Goal: Task Accomplishment & Management: Manage account settings

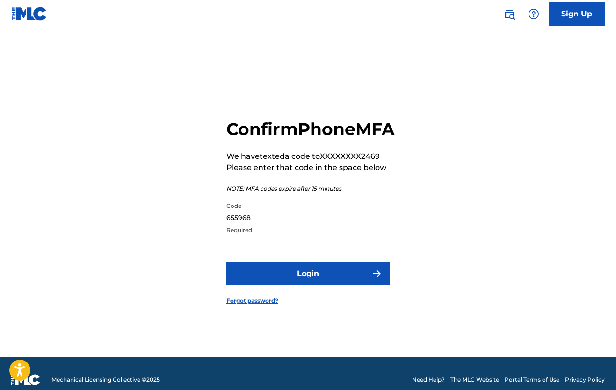
click at [330, 278] on button "Login" at bounding box center [308, 273] width 164 height 23
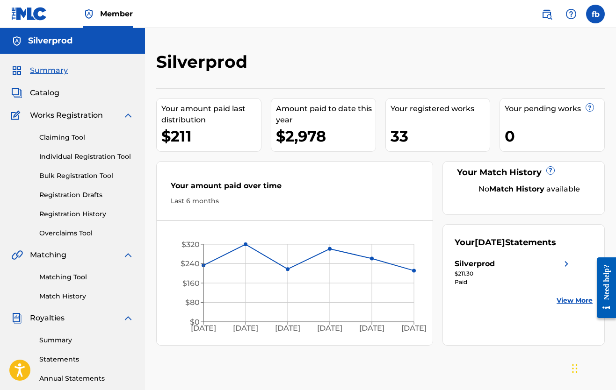
click at [43, 90] on span "Catalog" at bounding box center [44, 92] width 29 height 11
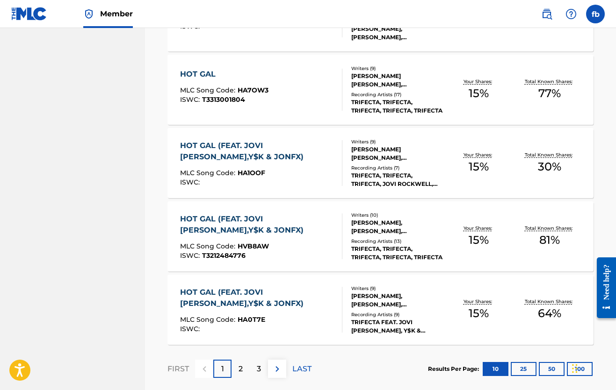
scroll to position [674, 0]
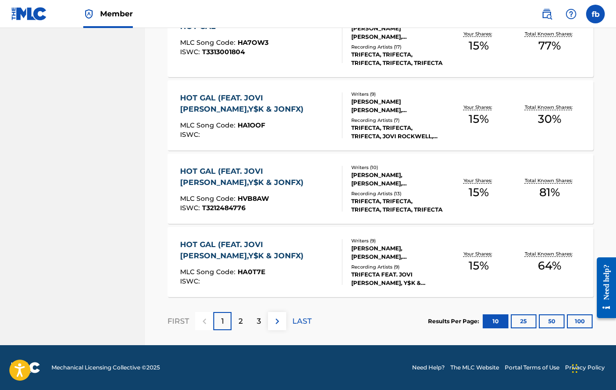
click at [242, 320] on p "2" at bounding box center [240, 321] width 4 height 11
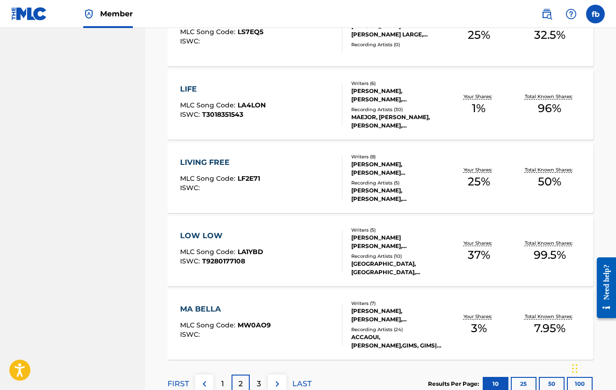
scroll to position [644, 0]
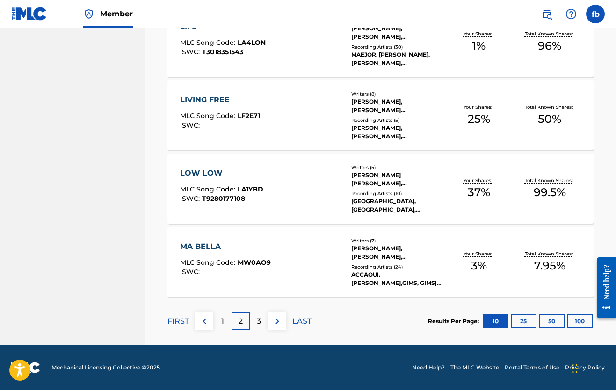
click at [261, 321] on div "3" at bounding box center [259, 321] width 18 height 18
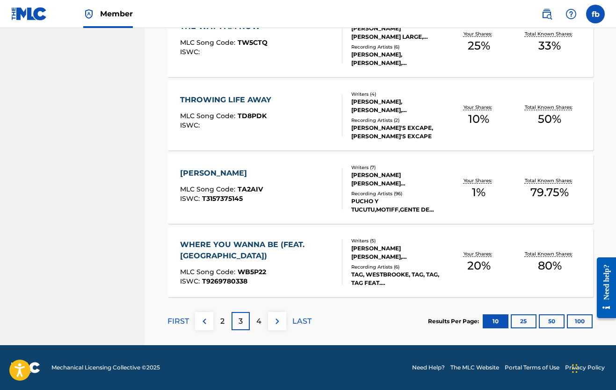
scroll to position [703, 0]
click at [260, 323] on p "4" at bounding box center [258, 321] width 5 height 11
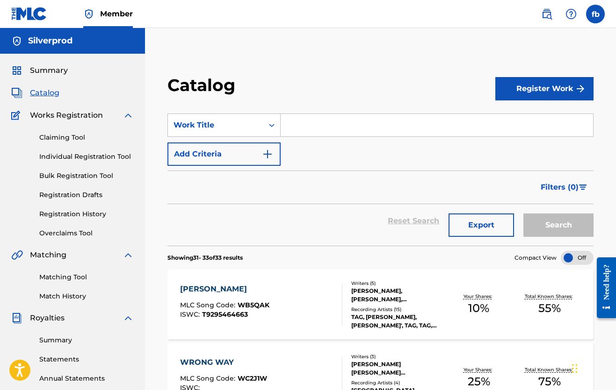
scroll to position [0, 0]
click at [292, 126] on input "Search Form" at bounding box center [436, 125] width 312 height 22
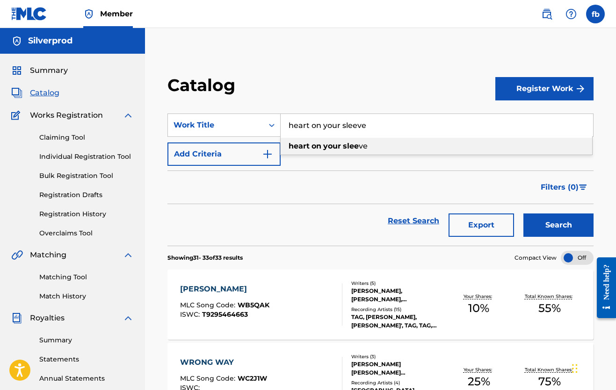
type input "heart on your sleeve"
drag, startPoint x: 292, startPoint y: 126, endPoint x: 295, endPoint y: 148, distance: 21.7
click at [295, 148] on strong "heart" at bounding box center [298, 146] width 21 height 9
drag, startPoint x: 365, startPoint y: 138, endPoint x: 524, endPoint y: 86, distance: 167.8
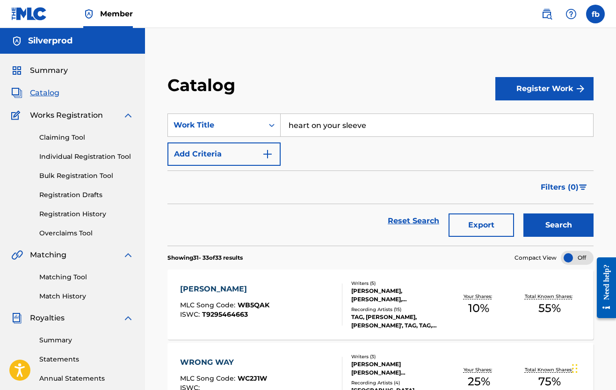
click at [524, 86] on button "Register Work" at bounding box center [544, 88] width 98 height 23
click at [521, 118] on link "Individual" at bounding box center [544, 119] width 98 height 22
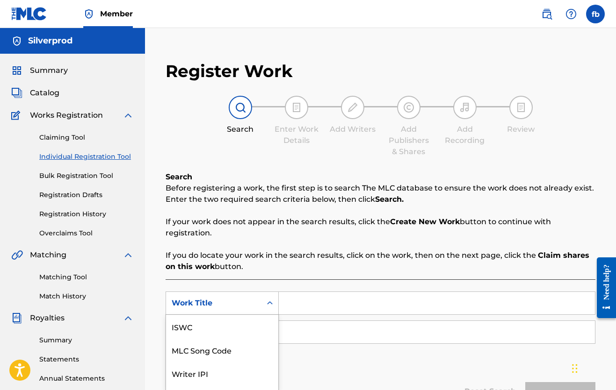
click at [271, 303] on div "Work Title selected, 7 of 7. 7 results available. Use Up and Down to choose opt…" at bounding box center [221, 303] width 113 height 23
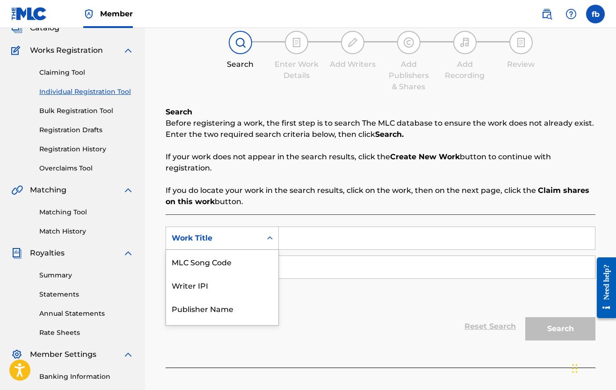
scroll to position [65, 0]
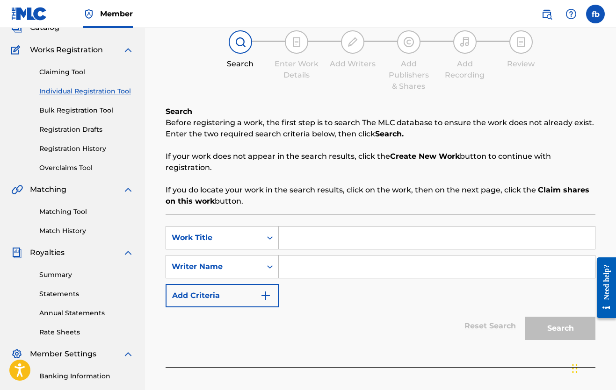
click at [298, 266] on input "Search Form" at bounding box center [437, 267] width 316 height 22
click at [401, 271] on input "jimmy levy" at bounding box center [437, 267] width 316 height 22
type input "jimmy levy"
click at [437, 307] on div "SearchWithCriteria606adf0e-9da1-4907-8b29-153d89ed555c Work Title SearchWithCri…" at bounding box center [380, 266] width 430 height 81
click at [477, 327] on div "Reset Search Search" at bounding box center [380, 326] width 430 height 37
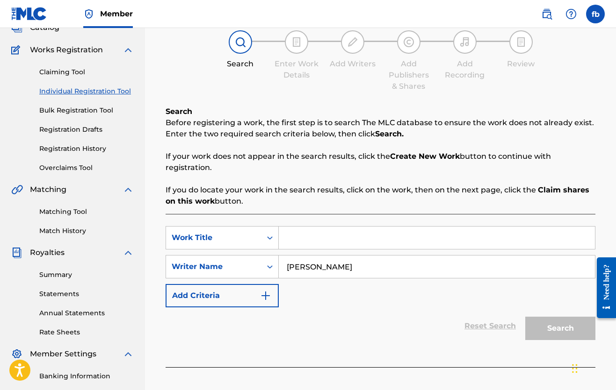
click at [477, 327] on div "Reset Search Search" at bounding box center [380, 326] width 430 height 37
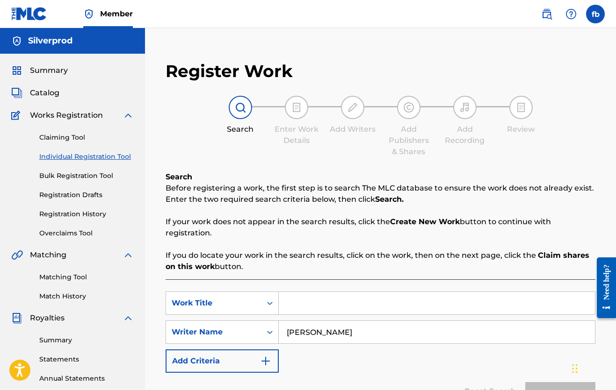
scroll to position [0, 0]
click at [301, 297] on input "Search Form" at bounding box center [437, 303] width 316 height 22
click at [57, 140] on link "Claiming Tool" at bounding box center [86, 138] width 94 height 10
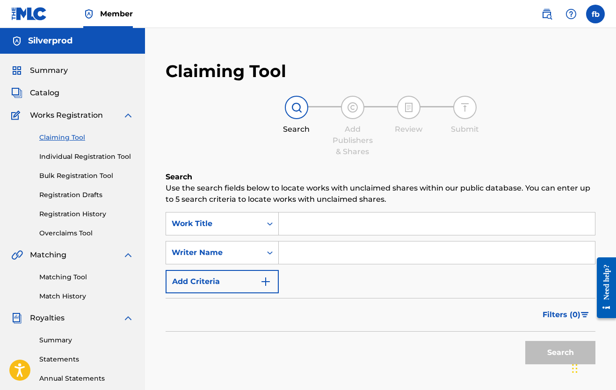
click at [291, 255] on input "Search Form" at bounding box center [437, 253] width 316 height 22
type input "jimmy levy"
click at [544, 348] on button "Search" at bounding box center [560, 352] width 70 height 23
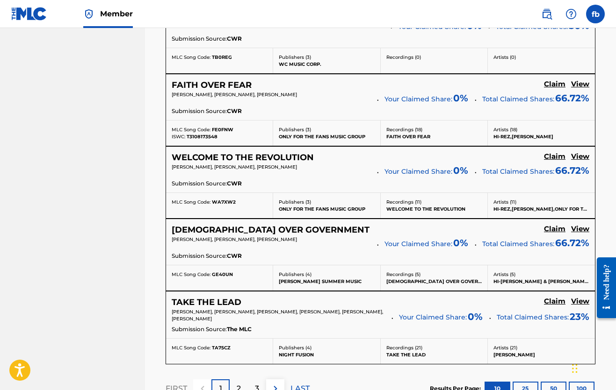
scroll to position [755, 0]
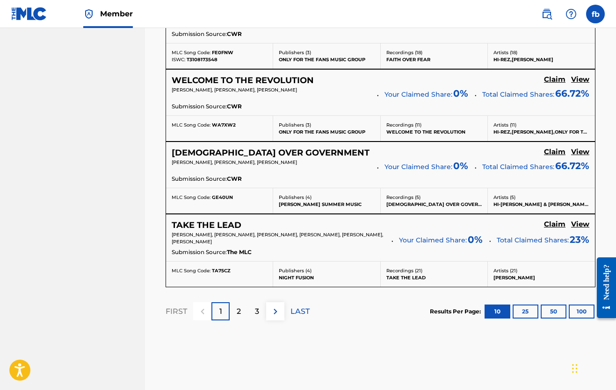
click at [237, 308] on p "2" at bounding box center [239, 311] width 4 height 11
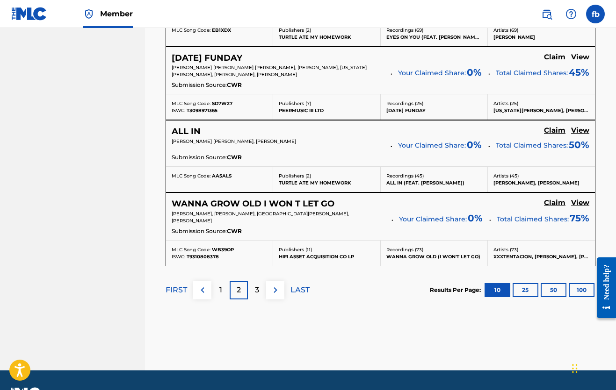
click at [259, 289] on div "3" at bounding box center [257, 290] width 18 height 18
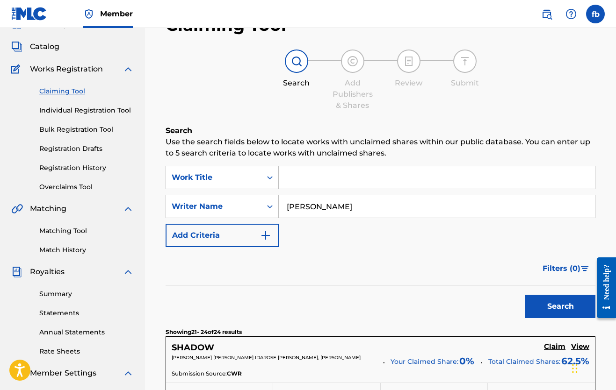
scroll to position [7, 0]
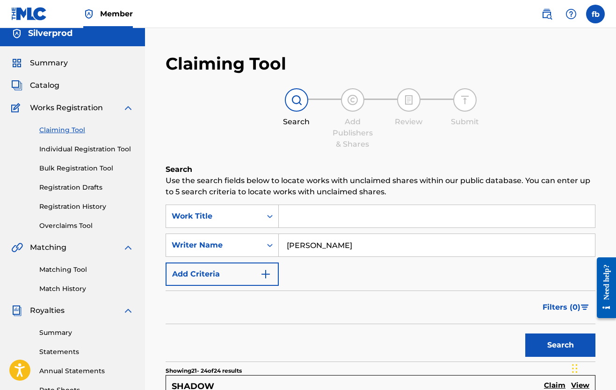
click at [292, 221] on input "Search Form" at bounding box center [437, 216] width 316 height 22
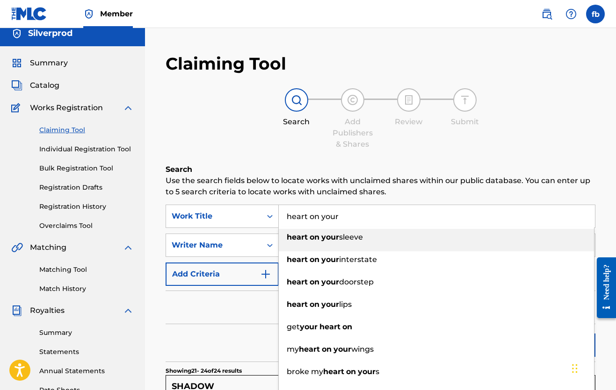
click at [301, 241] on strong "heart" at bounding box center [297, 237] width 21 height 9
type input "heart on your sleeve"
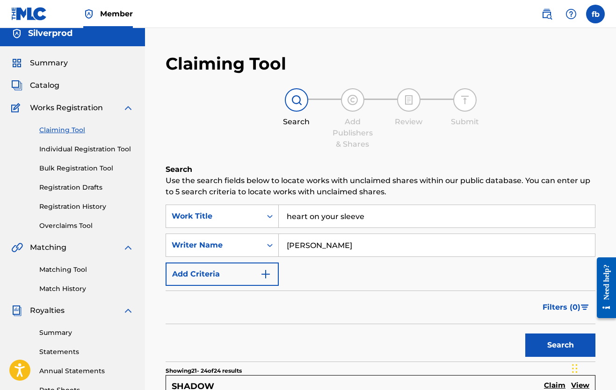
click at [555, 343] on button "Search" at bounding box center [560, 345] width 70 height 23
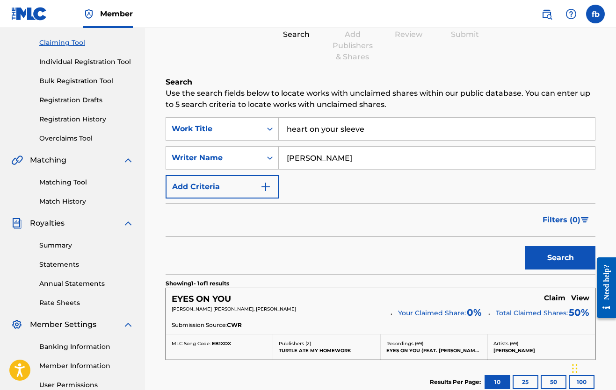
scroll to position [87, 0]
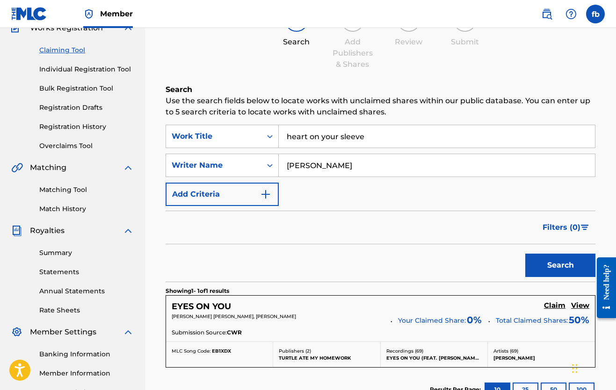
click at [333, 165] on input "jimmy levy" at bounding box center [437, 165] width 316 height 22
type input "j"
click at [556, 269] on button "Search" at bounding box center [560, 265] width 70 height 23
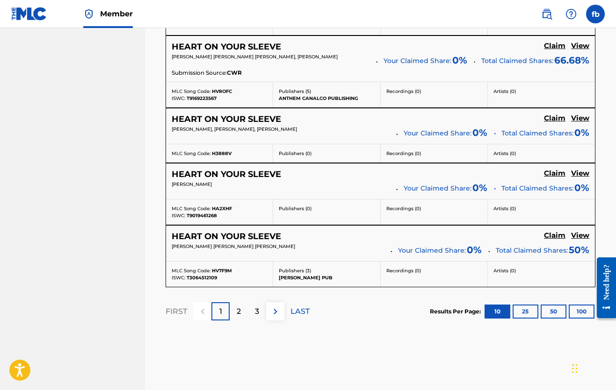
scroll to position [772, 0]
click at [238, 308] on p "2" at bounding box center [239, 311] width 4 height 11
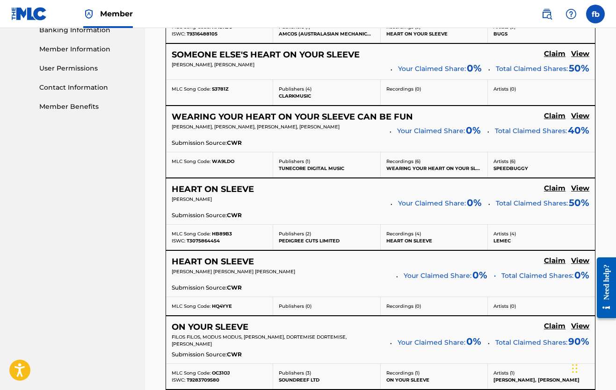
scroll to position [415, 0]
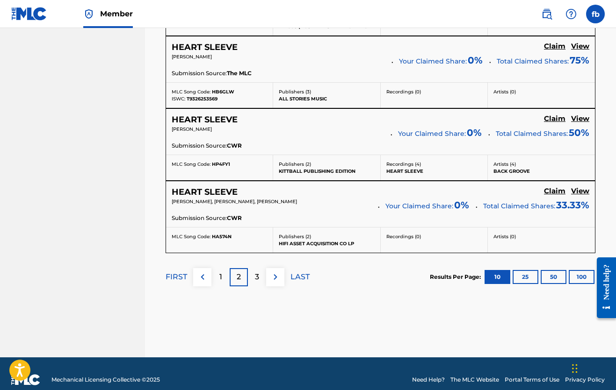
click at [256, 276] on p "3" at bounding box center [257, 277] width 4 height 11
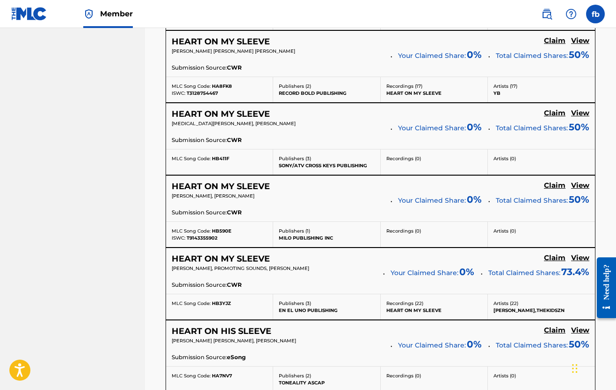
scroll to position [501, 0]
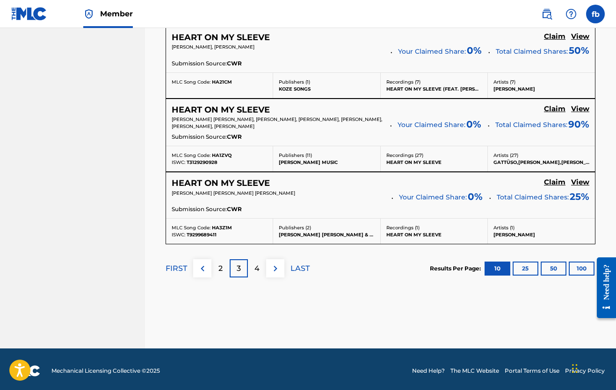
click at [258, 263] on p "4" at bounding box center [256, 268] width 5 height 11
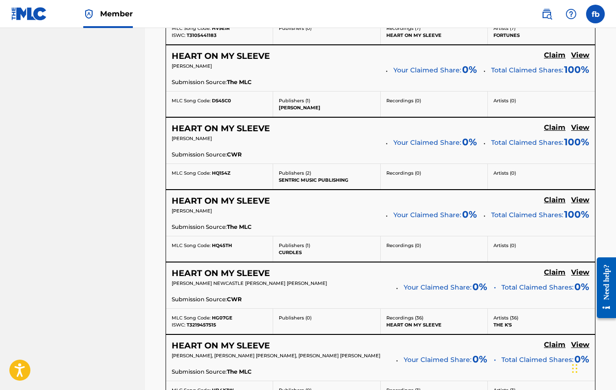
scroll to position [676, 0]
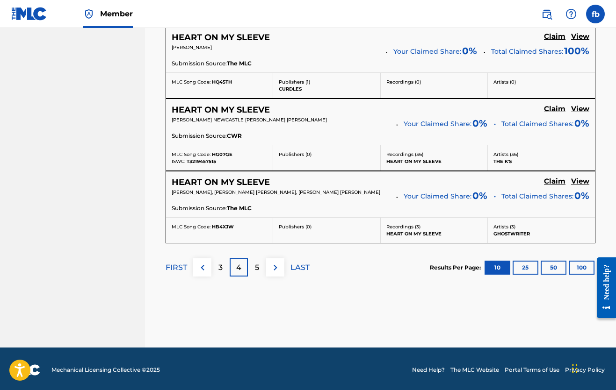
click at [256, 262] on p "5" at bounding box center [257, 267] width 4 height 11
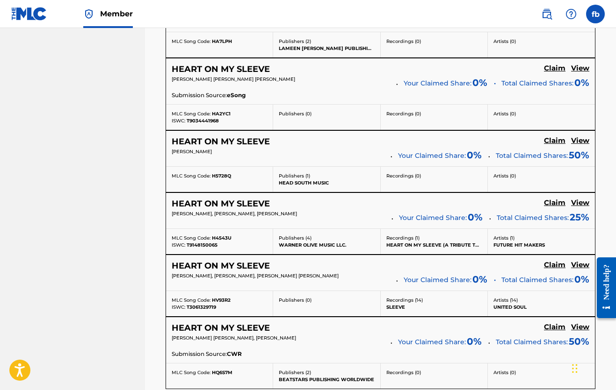
scroll to position [700, 0]
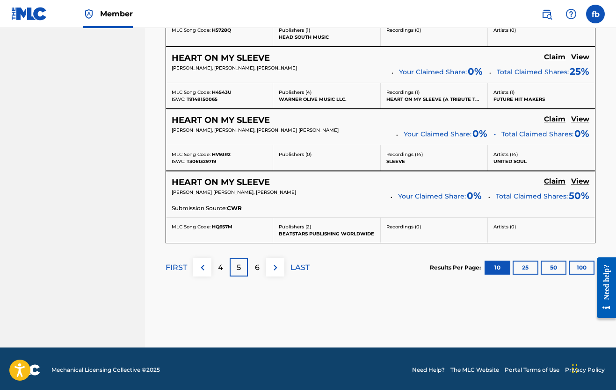
click at [255, 262] on p "6" at bounding box center [257, 267] width 5 height 11
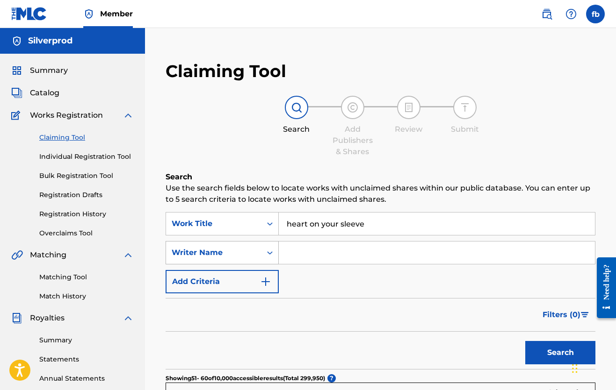
scroll to position [0, 0]
click at [296, 258] on input "Search Form" at bounding box center [437, 253] width 316 height 22
click at [564, 352] on button "Search" at bounding box center [560, 352] width 70 height 23
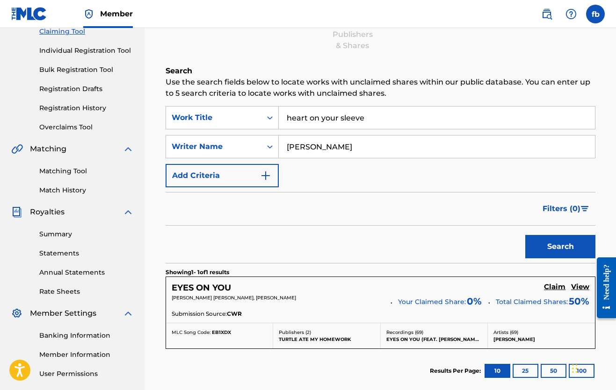
scroll to position [106, 0]
click at [330, 147] on input "jimmy levy" at bounding box center [437, 147] width 316 height 22
drag, startPoint x: 330, startPoint y: 147, endPoint x: 553, endPoint y: 247, distance: 245.0
click at [553, 247] on button "Search" at bounding box center [560, 246] width 70 height 23
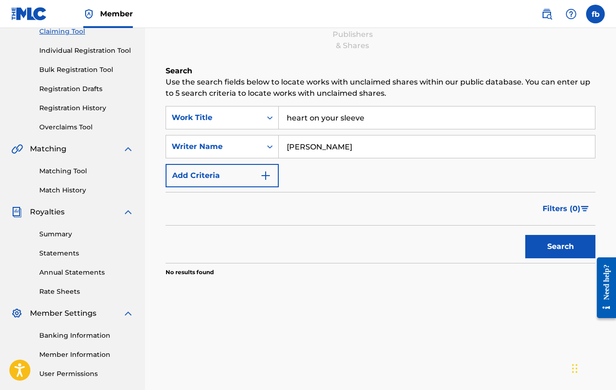
click at [335, 147] on input "jimmy Levi" at bounding box center [437, 147] width 316 height 22
click at [336, 147] on input "jimmy Levi" at bounding box center [437, 147] width 316 height 22
type input "Juan guerrieri"
click at [551, 246] on button "Search" at bounding box center [560, 246] width 70 height 23
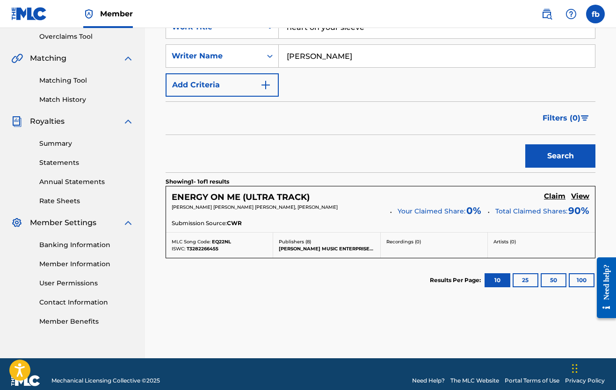
scroll to position [201, 0]
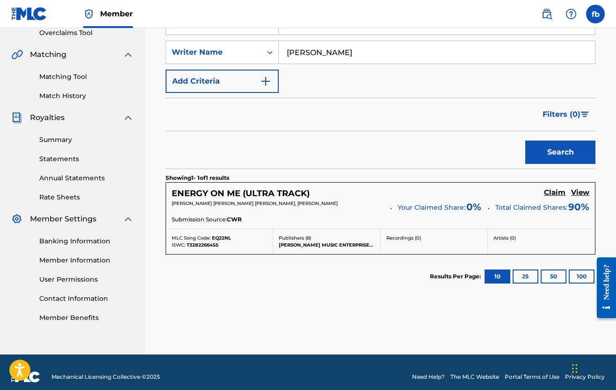
click at [273, 189] on h5 "ENERGY ON ME (ULTRA TRACK)" at bounding box center [241, 193] width 138 height 11
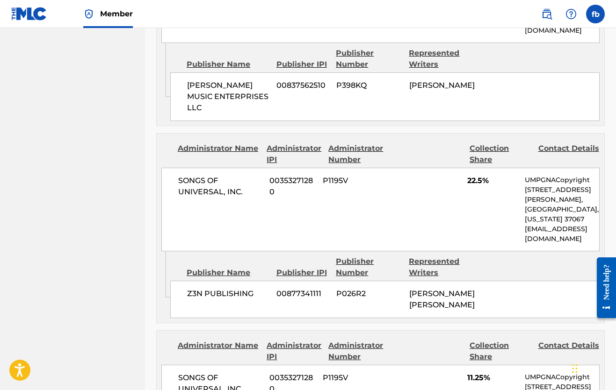
scroll to position [664, 0]
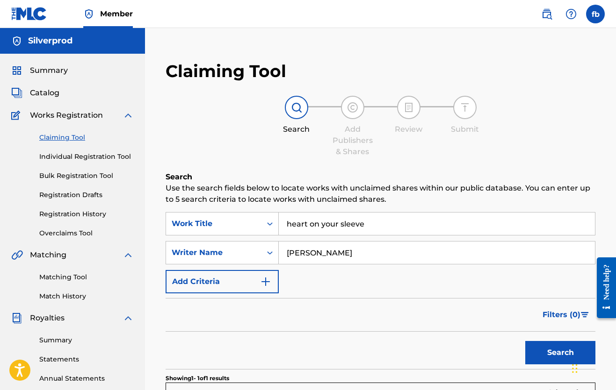
click at [72, 156] on link "Individual Registration Tool" at bounding box center [86, 157] width 94 height 10
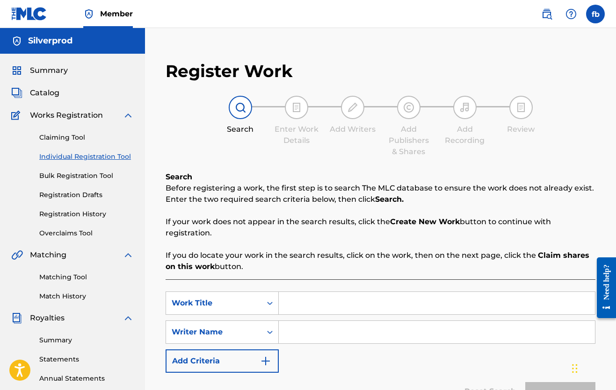
click at [289, 306] on input "Search Form" at bounding box center [437, 303] width 316 height 22
click at [65, 198] on link "Registration Drafts" at bounding box center [86, 195] width 94 height 10
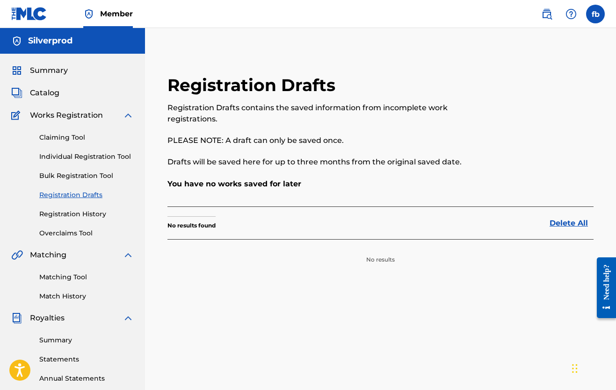
click at [66, 214] on link "Registration History" at bounding box center [86, 214] width 94 height 10
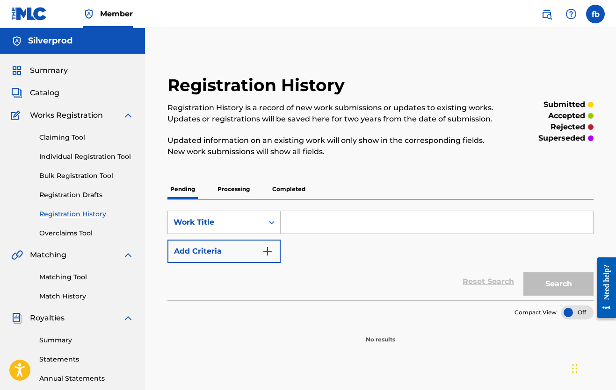
click at [67, 235] on link "Overclaims Tool" at bounding box center [86, 234] width 94 height 10
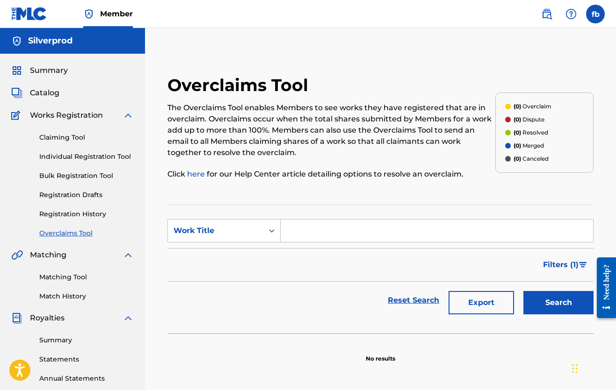
click at [49, 94] on span "Catalog" at bounding box center [44, 92] width 29 height 11
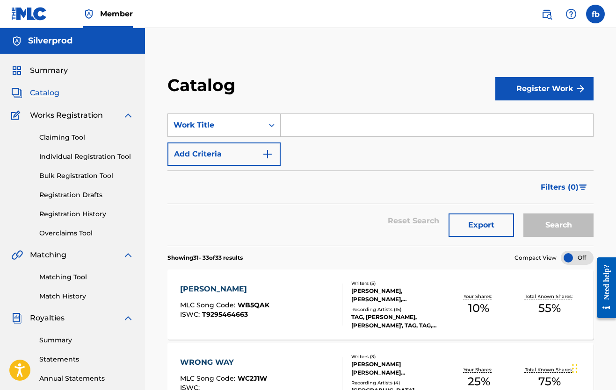
click at [534, 86] on button "Register Work" at bounding box center [544, 88] width 98 height 23
click at [520, 118] on link "Individual" at bounding box center [544, 119] width 98 height 22
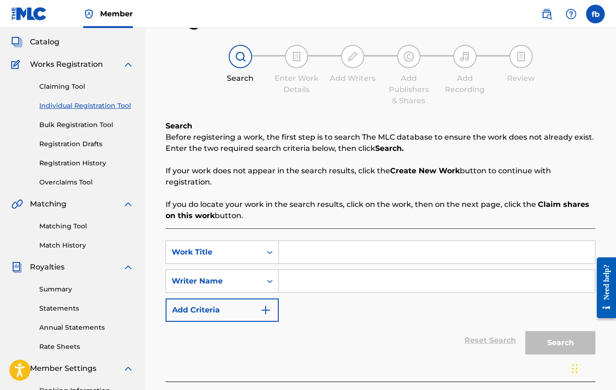
scroll to position [58, 0]
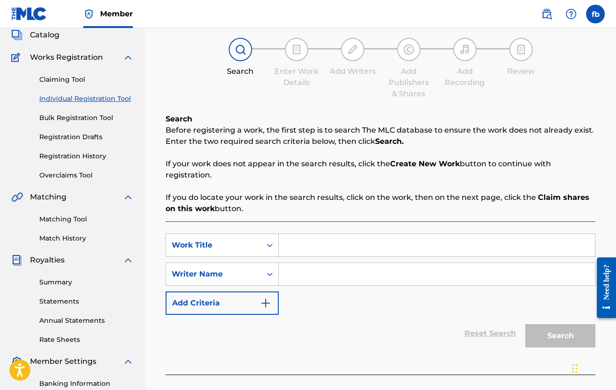
click at [289, 247] on input "Search Form" at bounding box center [437, 245] width 316 height 22
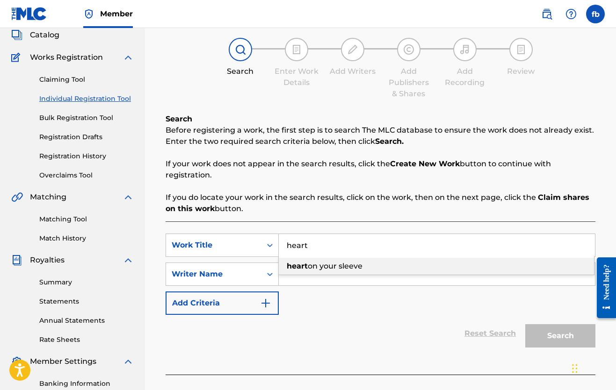
click at [305, 270] on strong "heart" at bounding box center [297, 266] width 21 height 9
type input "heart on your sleeve"
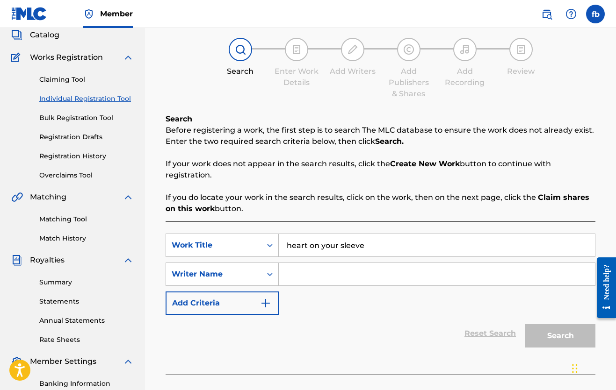
click at [264, 301] on img "Search Form" at bounding box center [265, 303] width 11 height 11
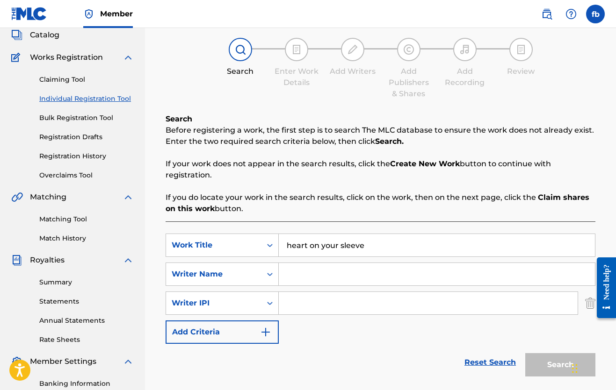
click at [268, 330] on img "Search Form" at bounding box center [265, 332] width 11 height 11
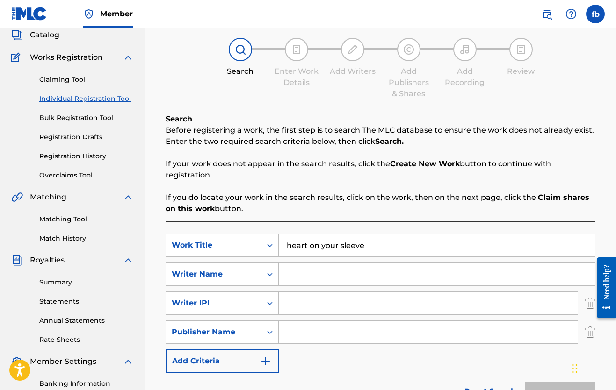
click at [268, 353] on button "Add Criteria" at bounding box center [221, 361] width 113 height 23
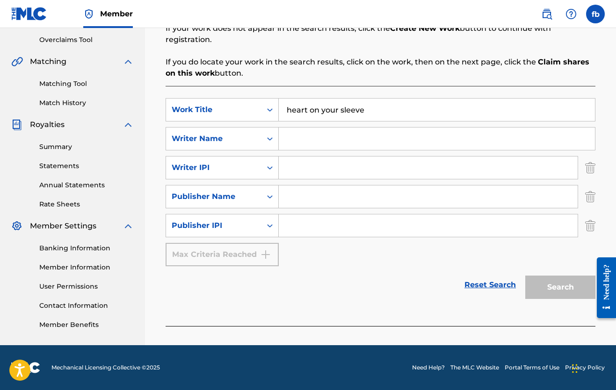
scroll to position [194, 0]
click at [265, 257] on div "Max Criteria Reached" at bounding box center [221, 254] width 113 height 23
click at [284, 202] on input "Search Form" at bounding box center [428, 197] width 299 height 22
type input "silverprod"
click at [330, 257] on div "SearchWithCriteria606adf0e-9da1-4907-8b29-153d89ed555c Work Title heart on your…" at bounding box center [380, 182] width 430 height 168
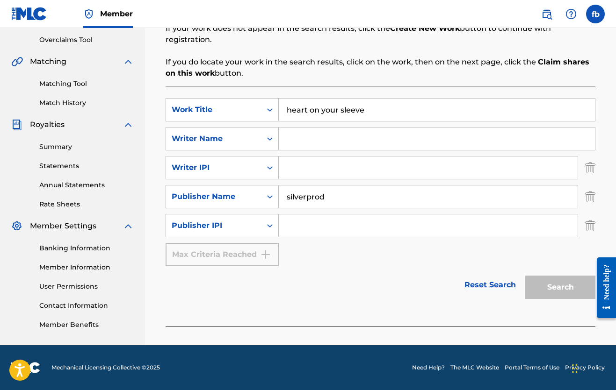
click at [493, 284] on link "Reset Search" at bounding box center [489, 285] width 61 height 21
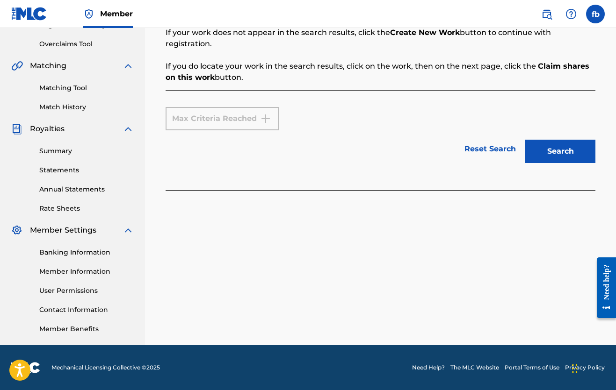
click at [263, 119] on div "Max Criteria Reached" at bounding box center [221, 118] width 113 height 23
click at [496, 147] on link "Reset Search" at bounding box center [489, 149] width 61 height 21
click at [65, 105] on link "Match History" at bounding box center [86, 107] width 94 height 10
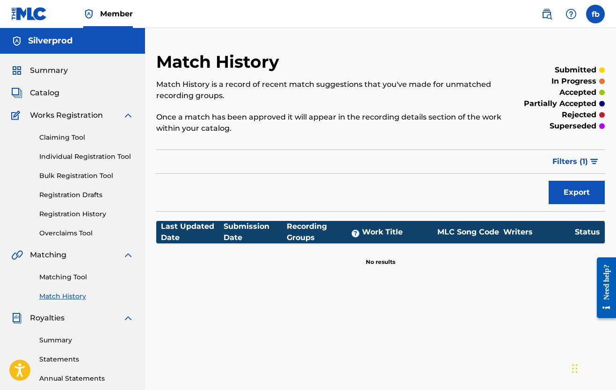
click at [48, 63] on div "Summary Catalog Works Registration Claiming Tool Individual Registration Tool B…" at bounding box center [72, 294] width 145 height 481
click at [44, 95] on span "Catalog" at bounding box center [44, 92] width 29 height 11
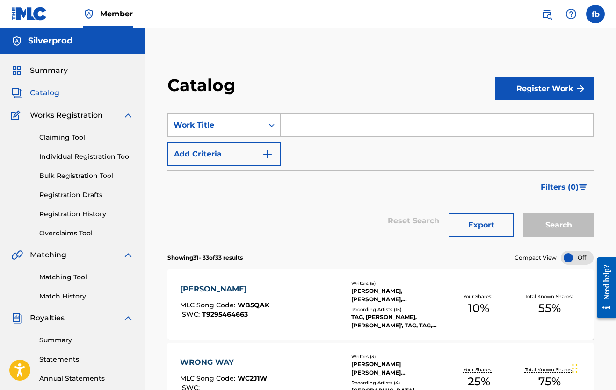
click at [55, 133] on link "Claiming Tool" at bounding box center [86, 138] width 94 height 10
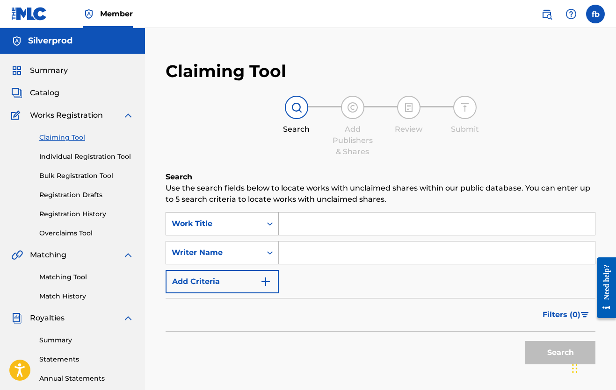
click at [266, 223] on icon "Search Form" at bounding box center [269, 223] width 9 height 9
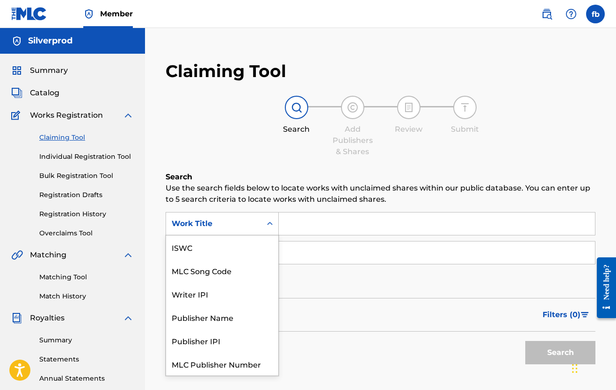
scroll to position [23, 0]
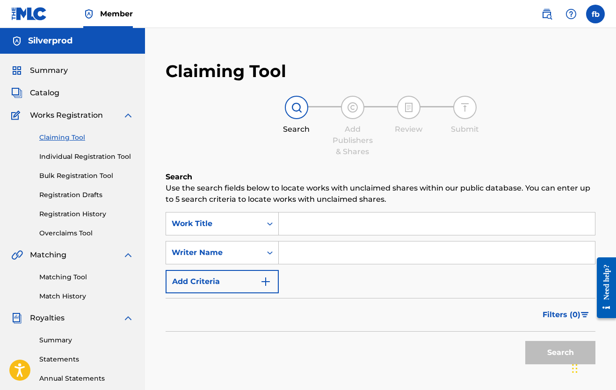
click at [311, 355] on div "Search" at bounding box center [380, 350] width 430 height 37
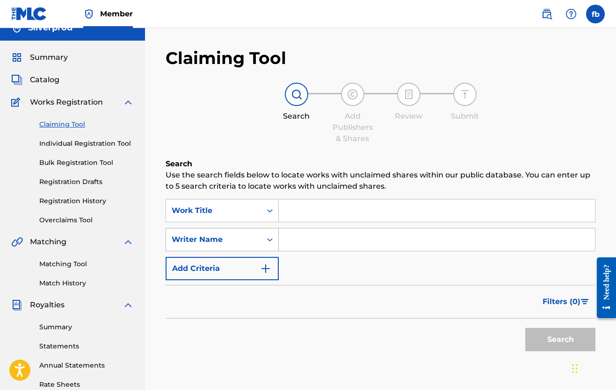
click at [268, 251] on div "Writer Name" at bounding box center [221, 239] width 113 height 23
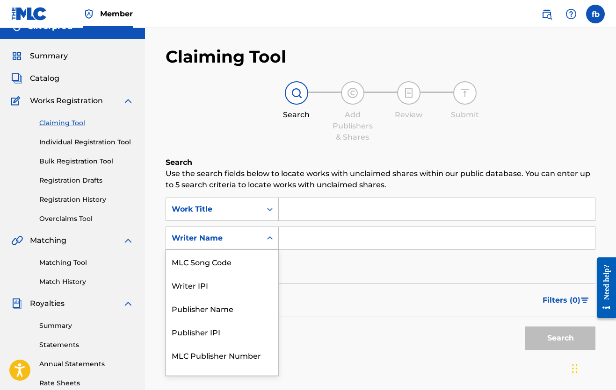
scroll to position [15, 0]
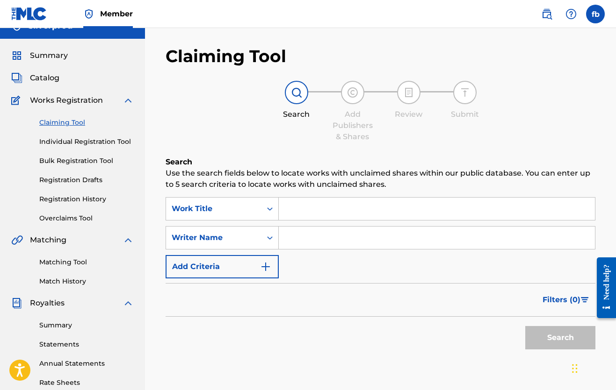
click at [312, 345] on div "Search" at bounding box center [380, 335] width 430 height 37
click at [255, 269] on button "Add Criteria" at bounding box center [221, 266] width 113 height 23
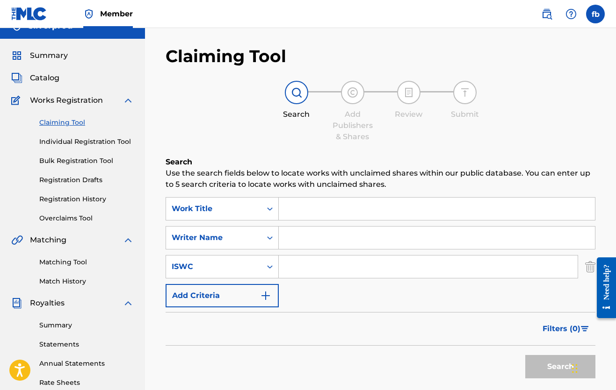
click at [294, 267] on input "Search Form" at bounding box center [428, 267] width 299 height 22
paste input "T-309.313.781-2"
type input "T-309.313.781-2"
click at [552, 367] on button "Search" at bounding box center [560, 366] width 70 height 23
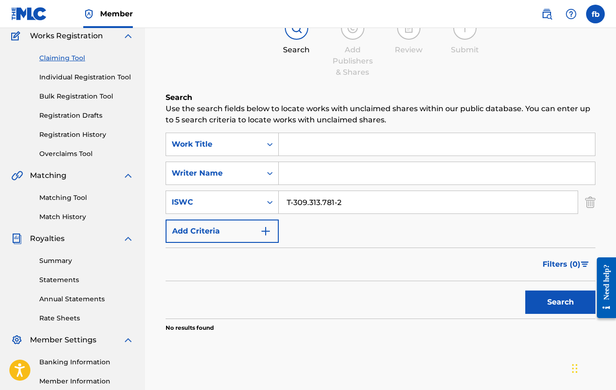
scroll to position [132, 0]
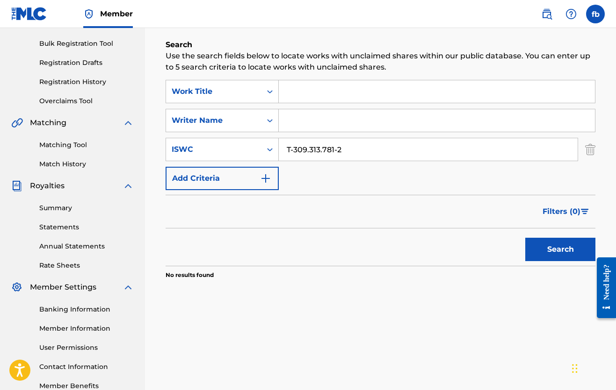
click at [551, 249] on button "Search" at bounding box center [560, 249] width 70 height 23
click at [291, 93] on input "Search Form" at bounding box center [437, 91] width 316 height 22
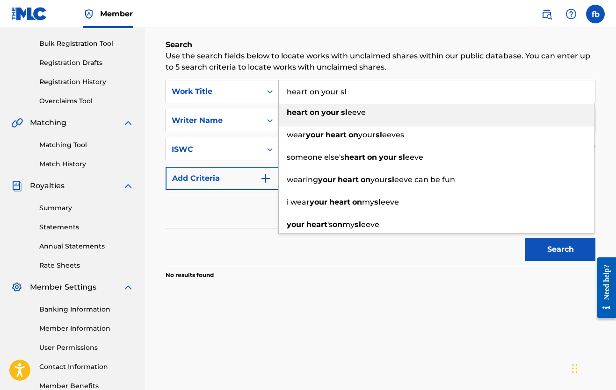
click at [295, 111] on strong "heart" at bounding box center [297, 112] width 21 height 9
type input "heart on your sleeve"
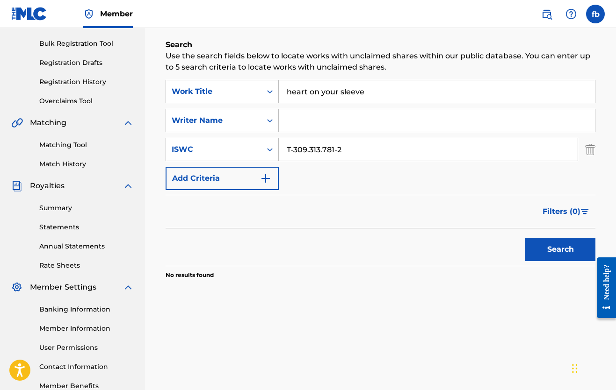
click at [549, 249] on button "Search" at bounding box center [560, 249] width 70 height 23
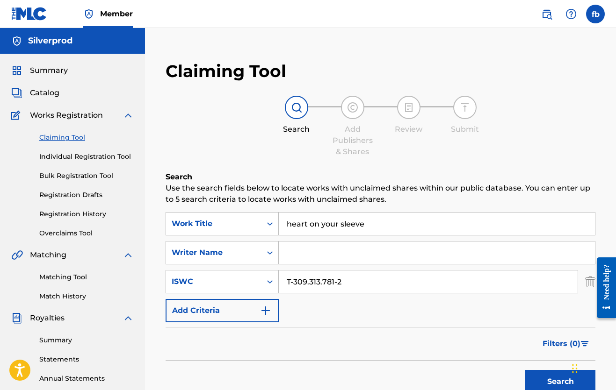
scroll to position [0, 0]
click at [73, 111] on span "Works Registration" at bounding box center [66, 115] width 73 height 11
click at [59, 156] on link "Individual Registration Tool" at bounding box center [86, 157] width 94 height 10
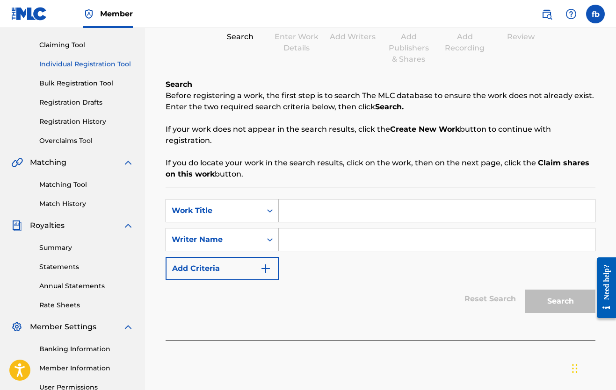
scroll to position [96, 0]
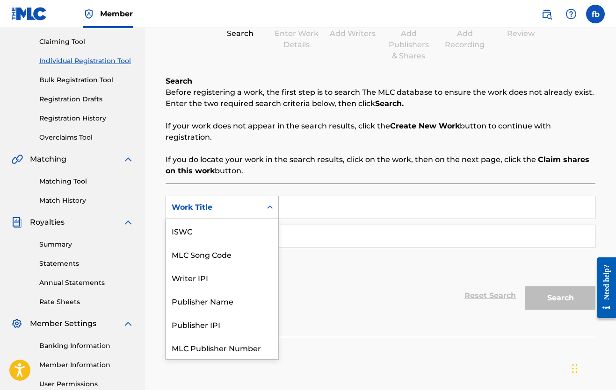
click at [268, 208] on icon "Search Form" at bounding box center [270, 207] width 6 height 3
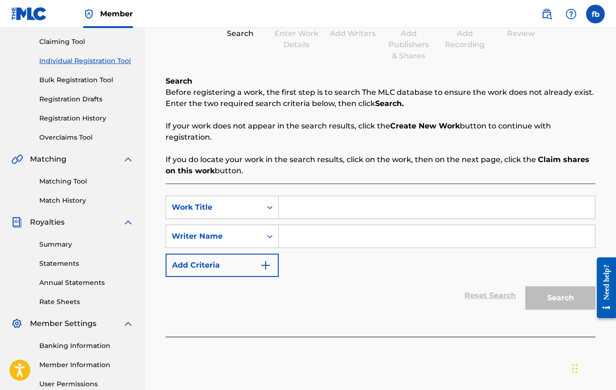
click at [292, 274] on div "SearchWithCriteria606adf0e-9da1-4907-8b29-153d89ed555c Work Title SearchWithCri…" at bounding box center [380, 236] width 430 height 81
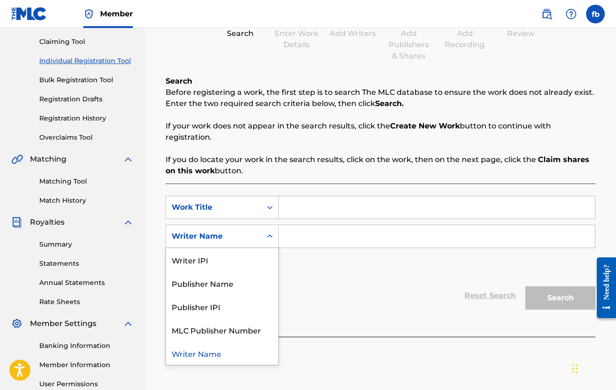
click at [269, 237] on icon "Search Form" at bounding box center [269, 236] width 9 height 9
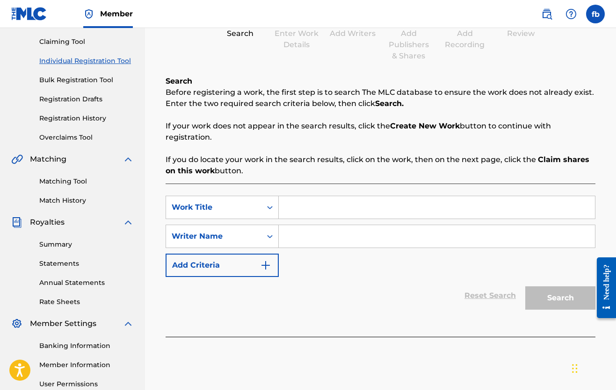
click at [269, 237] on icon "Search Form" at bounding box center [269, 236] width 9 height 9
click at [266, 265] on img "Search Form" at bounding box center [265, 265] width 11 height 11
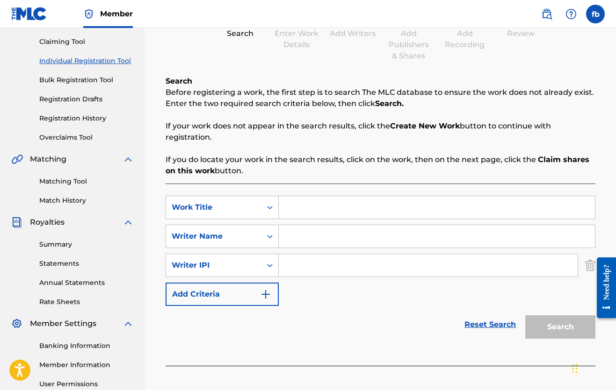
click at [270, 287] on button "Add Criteria" at bounding box center [221, 294] width 113 height 23
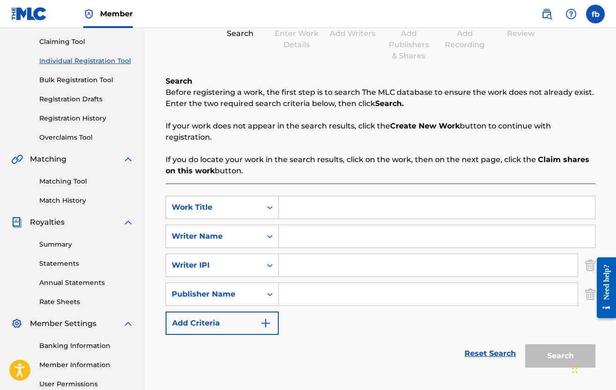
click at [268, 320] on img "Search Form" at bounding box center [265, 323] width 11 height 11
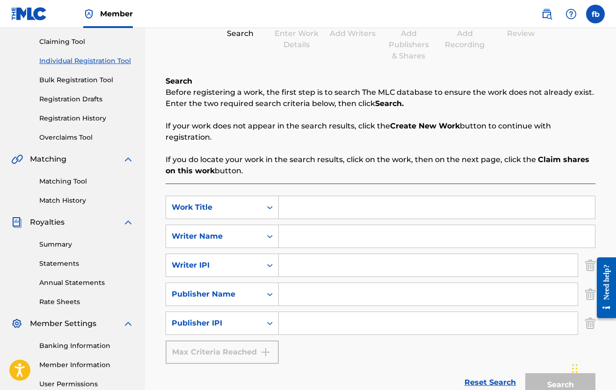
click at [267, 352] on div "Max Criteria Reached" at bounding box center [221, 352] width 113 height 23
click at [297, 303] on input "Search Form" at bounding box center [428, 294] width 299 height 22
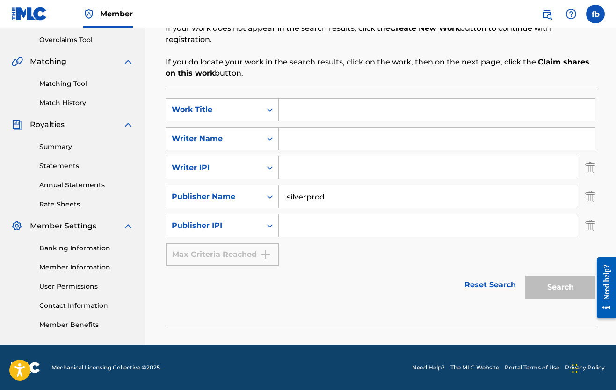
scroll to position [194, 0]
type input "silverprod"
click at [410, 287] on div "Reset Search Search" at bounding box center [380, 284] width 430 height 37
click at [290, 113] on input "Search Form" at bounding box center [437, 110] width 316 height 22
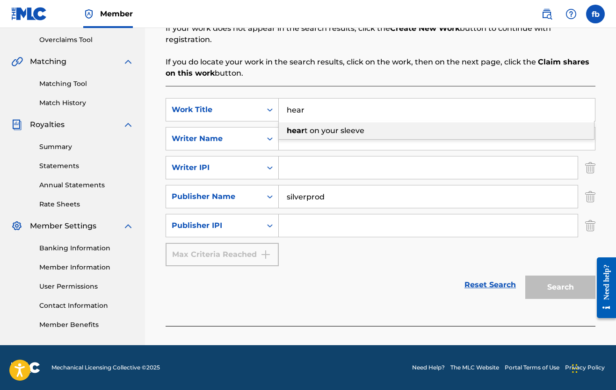
click at [302, 133] on strong "hear" at bounding box center [296, 130] width 18 height 9
type input "heart on your sleeve"
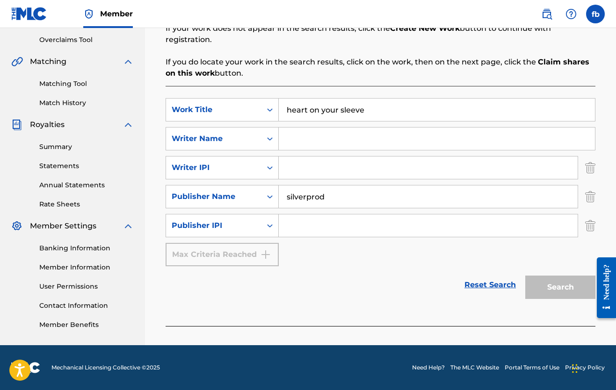
click at [289, 142] on input "Search Form" at bounding box center [437, 139] width 316 height 22
type input "jimmy levy"
click at [318, 262] on div "SearchWithCriteria606adf0e-9da1-4907-8b29-153d89ed555c Work Title heart on your…" at bounding box center [380, 182] width 430 height 168
click at [496, 285] on link "Reset Search" at bounding box center [489, 285] width 61 height 21
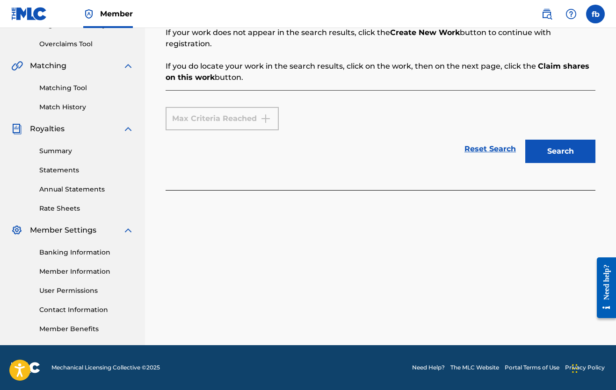
scroll to position [189, 0]
click at [264, 117] on div "Max Criteria Reached" at bounding box center [221, 118] width 113 height 23
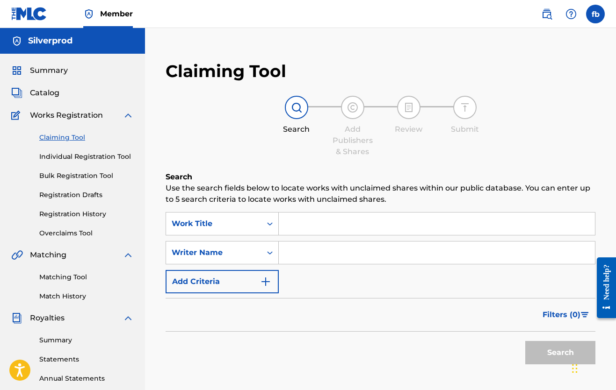
click at [51, 69] on span "Summary" at bounding box center [49, 70] width 38 height 11
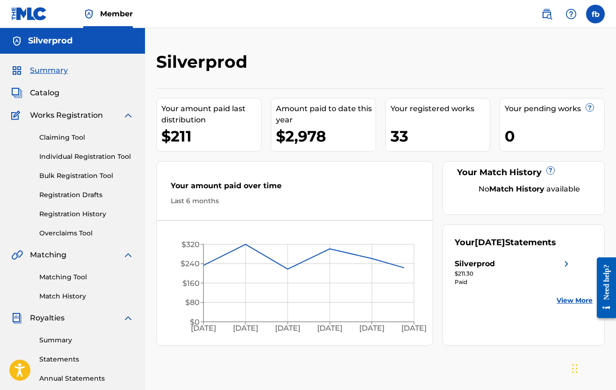
click at [49, 98] on span "Catalog" at bounding box center [44, 92] width 29 height 11
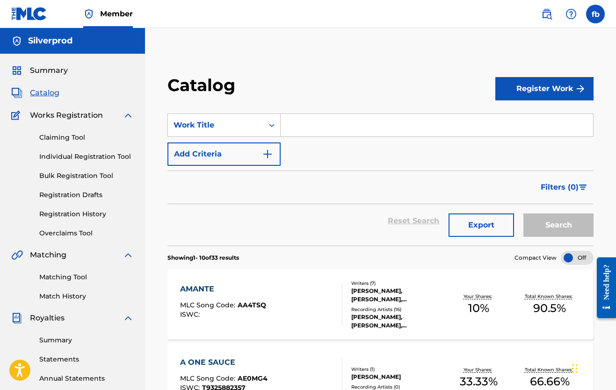
click at [50, 115] on span "Works Registration" at bounding box center [66, 115] width 73 height 11
click at [63, 136] on link "Claiming Tool" at bounding box center [86, 138] width 94 height 10
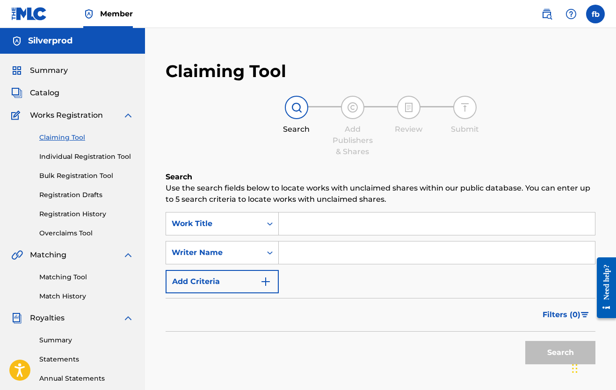
click at [64, 154] on link "Individual Registration Tool" at bounding box center [86, 157] width 94 height 10
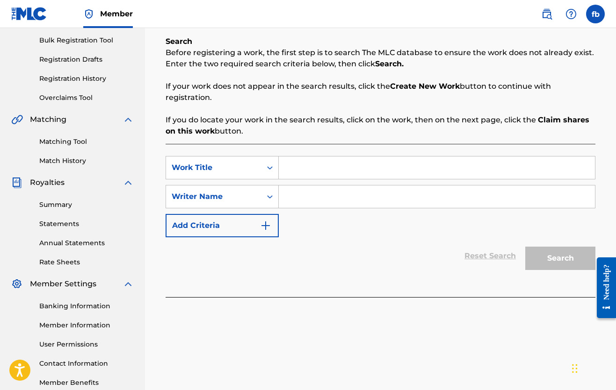
scroll to position [136, 0]
click at [287, 169] on input "Search Form" at bounding box center [437, 167] width 316 height 22
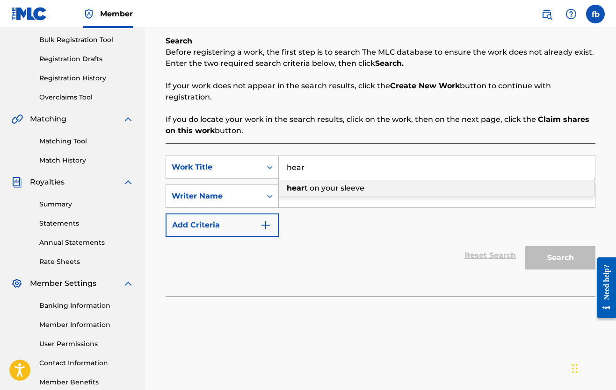
click at [297, 189] on strong "hear" at bounding box center [296, 188] width 18 height 9
type input "heart on your sleeve"
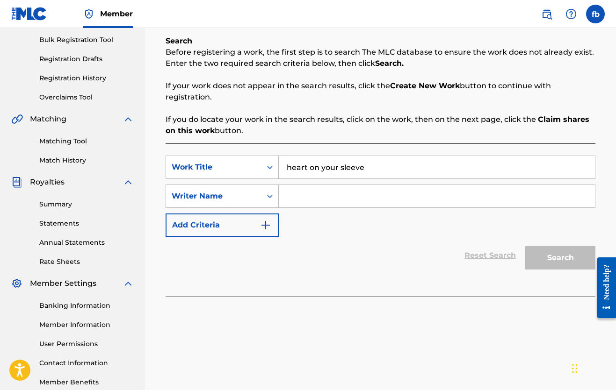
click at [286, 198] on input "Search Form" at bounding box center [437, 196] width 316 height 22
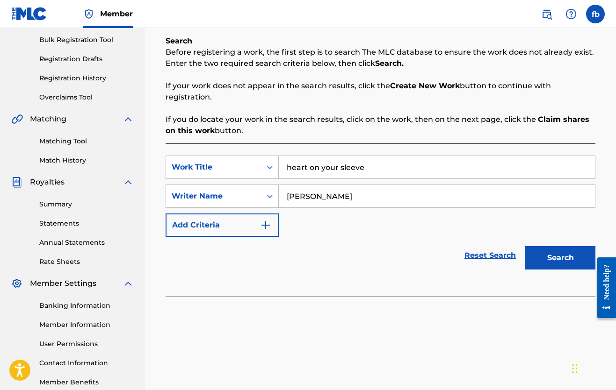
type input "Jimmy levy"
click at [533, 246] on div "Search" at bounding box center [557, 255] width 75 height 37
click at [539, 260] on button "Search" at bounding box center [560, 257] width 70 height 23
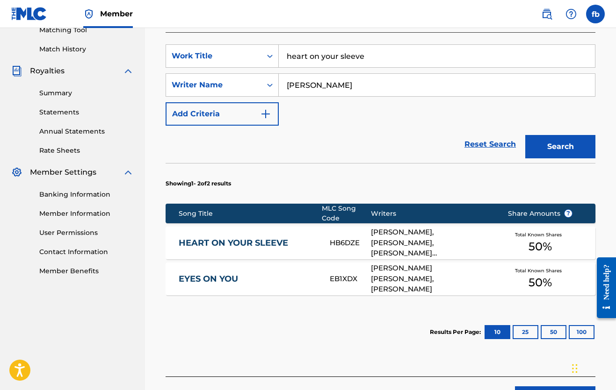
scroll to position [249, 0]
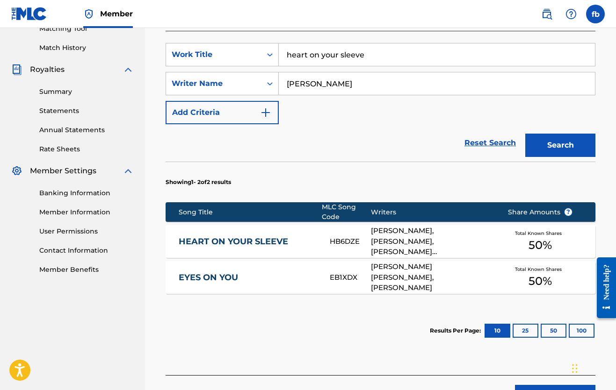
click at [226, 238] on link "HEART ON YOUR SLEEVE" at bounding box center [248, 242] width 139 height 11
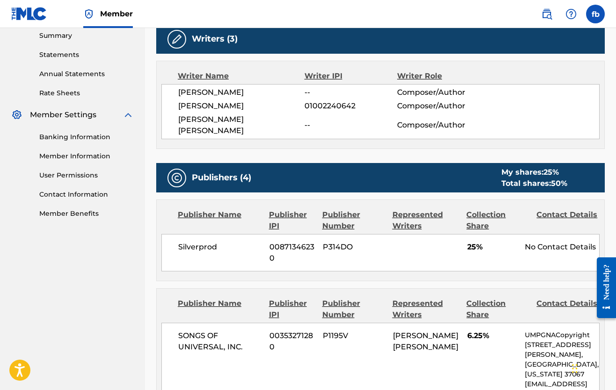
scroll to position [307, 0]
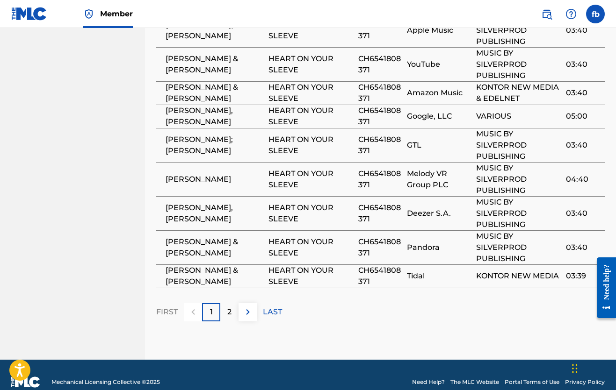
click at [231, 307] on p "2" at bounding box center [229, 312] width 4 height 11
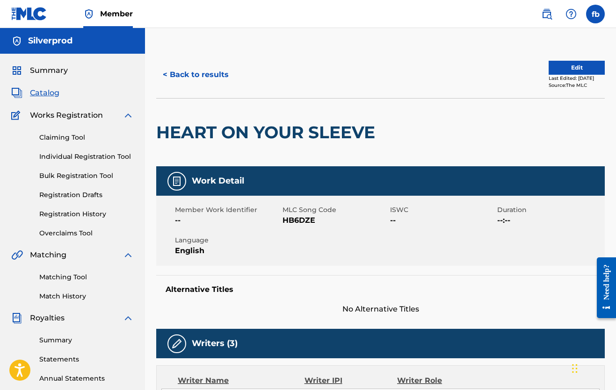
scroll to position [0, 0]
drag, startPoint x: 282, startPoint y: 220, endPoint x: 316, endPoint y: 220, distance: 33.7
click at [316, 220] on span "HB6DZE" at bounding box center [334, 220] width 105 height 11
copy span "HB6DZE"
click at [48, 138] on link "Claiming Tool" at bounding box center [86, 138] width 94 height 10
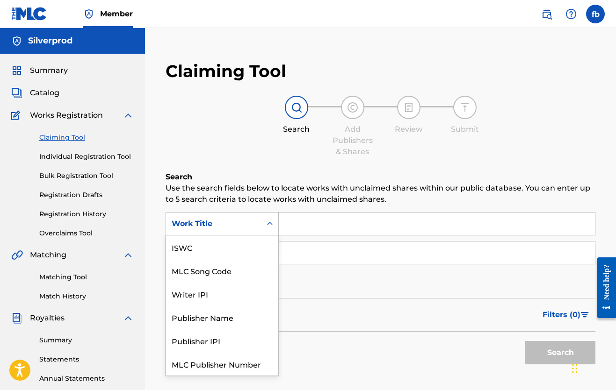
click at [273, 223] on icon "Search Form" at bounding box center [269, 223] width 9 height 9
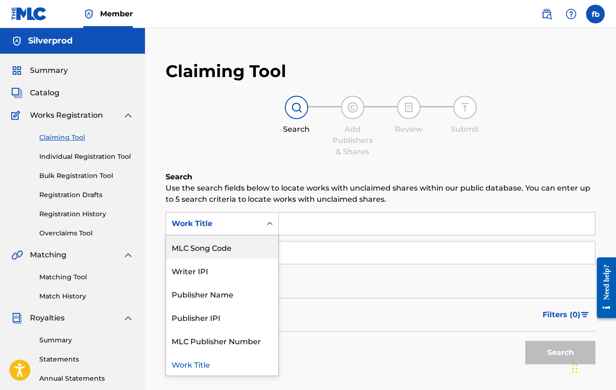
click at [222, 248] on div "MLC Song Code" at bounding box center [222, 247] width 112 height 23
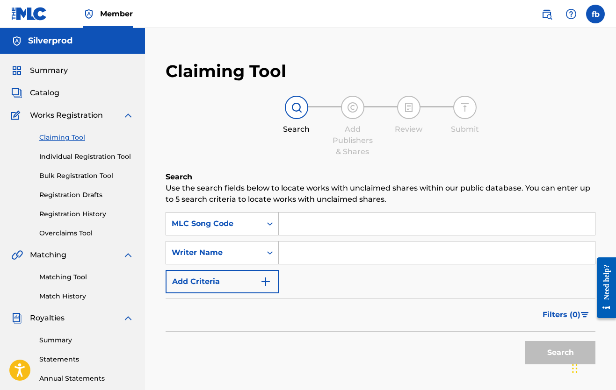
click at [301, 226] on input "Search Form" at bounding box center [437, 224] width 316 height 22
paste input "HB6DZE"
type input "HB6DZE"
click at [551, 352] on button "Search" at bounding box center [560, 352] width 70 height 23
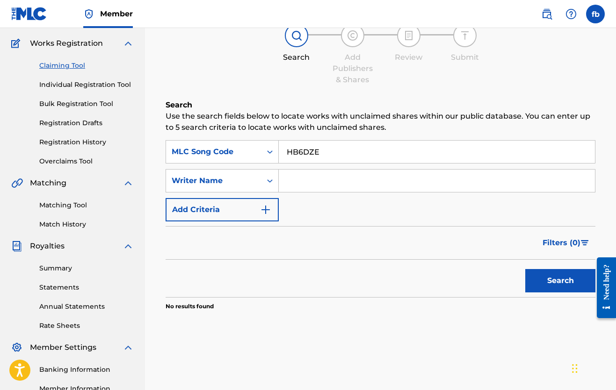
scroll to position [72, 0]
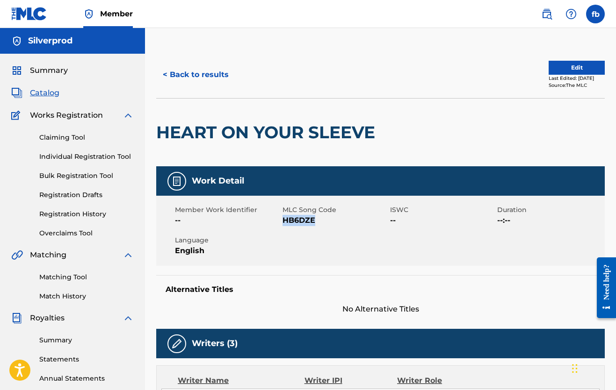
drag, startPoint x: 283, startPoint y: 219, endPoint x: 315, endPoint y: 224, distance: 32.1
click at [315, 224] on span "HB6DZE" at bounding box center [334, 220] width 105 height 11
copy span "HB6DZE"
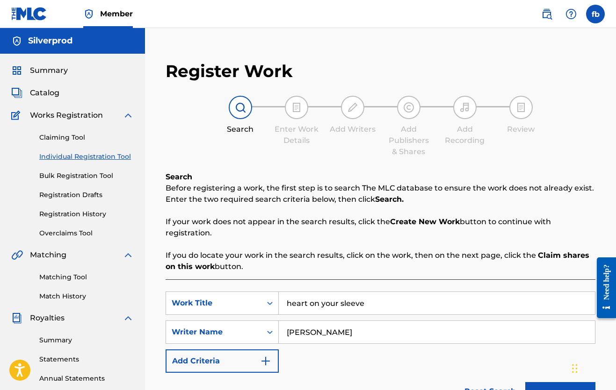
click at [60, 136] on link "Claiming Tool" at bounding box center [86, 138] width 94 height 10
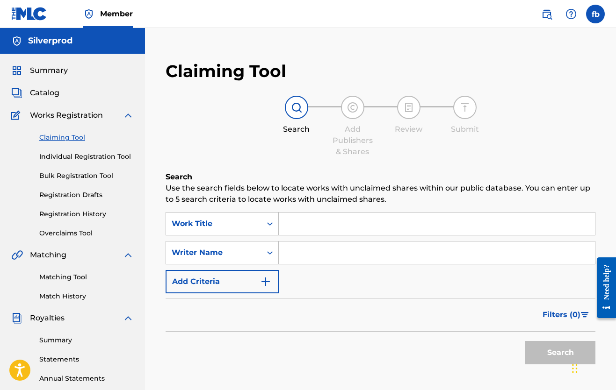
click at [60, 136] on link "Claiming Tool" at bounding box center [86, 138] width 94 height 10
click at [295, 223] on input "Search Form" at bounding box center [437, 224] width 316 height 22
click at [268, 224] on icon "Search Form" at bounding box center [270, 223] width 6 height 3
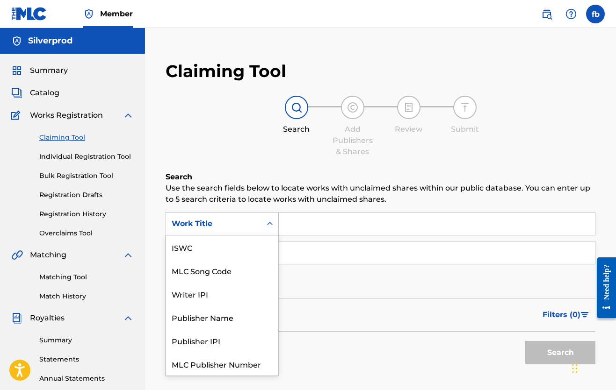
scroll to position [23, 0]
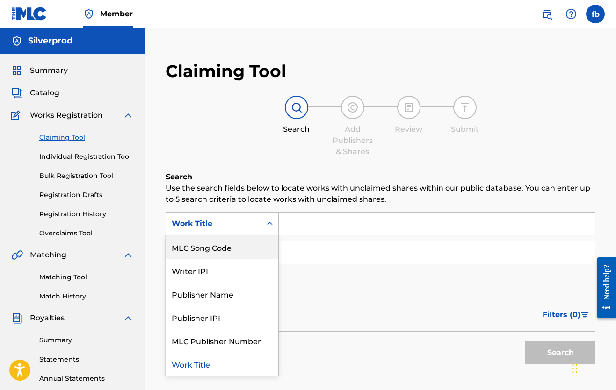
click at [196, 246] on div "MLC Song Code" at bounding box center [222, 247] width 112 height 23
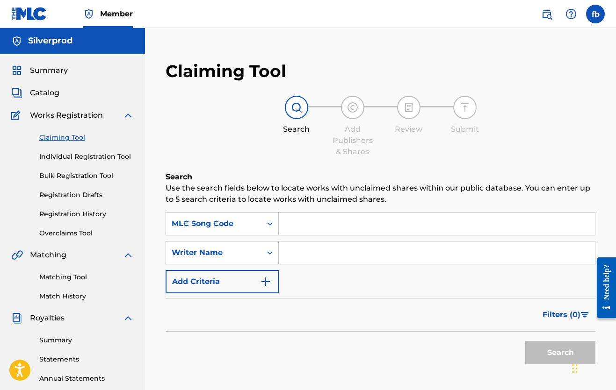
click at [293, 218] on input "Search Form" at bounding box center [437, 224] width 316 height 22
paste input "HB6DZE"
type input "HB6DZE"
click at [295, 250] on input "Search Form" at bounding box center [437, 253] width 316 height 22
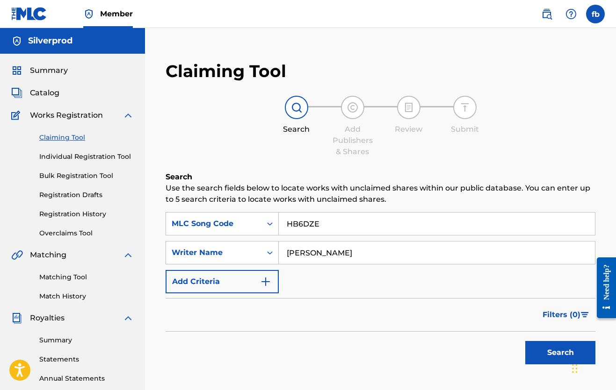
type input "jimmy levy"
click at [555, 350] on button "Search" at bounding box center [560, 352] width 70 height 23
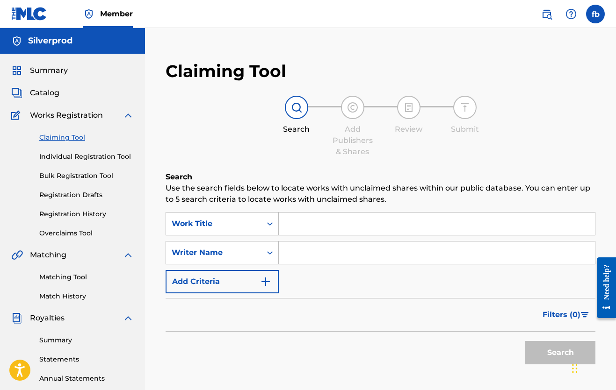
click at [62, 152] on link "Individual Registration Tool" at bounding box center [86, 157] width 94 height 10
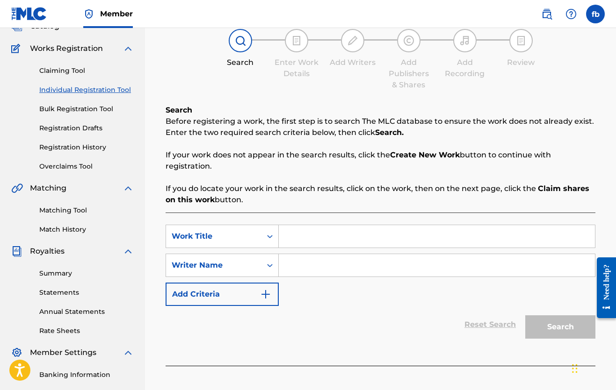
scroll to position [79, 0]
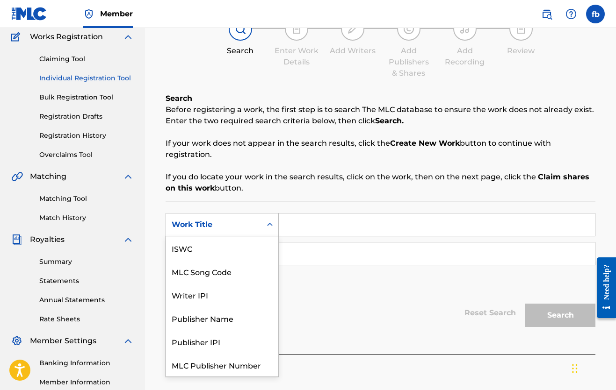
click at [266, 221] on icon "Search Form" at bounding box center [269, 224] width 9 height 9
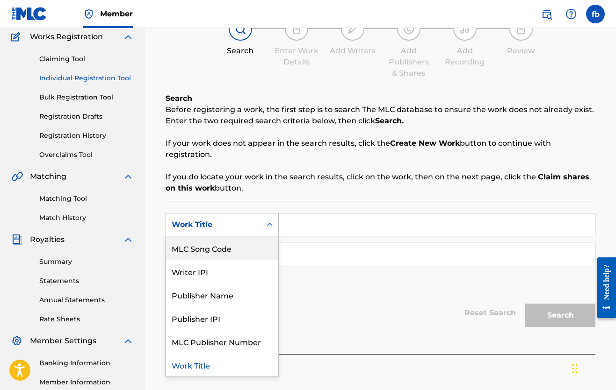
click at [85, 99] on link "Bulk Registration Tool" at bounding box center [86, 98] width 94 height 10
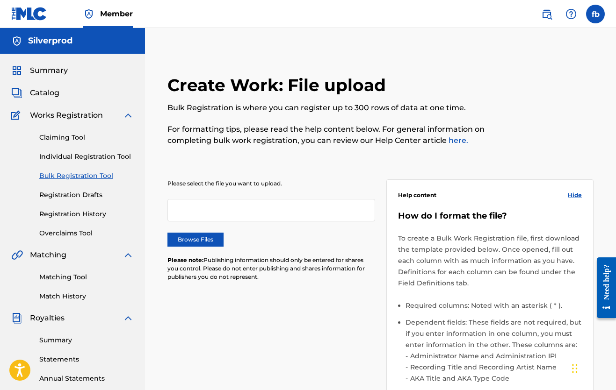
click at [62, 133] on link "Claiming Tool" at bounding box center [86, 138] width 94 height 10
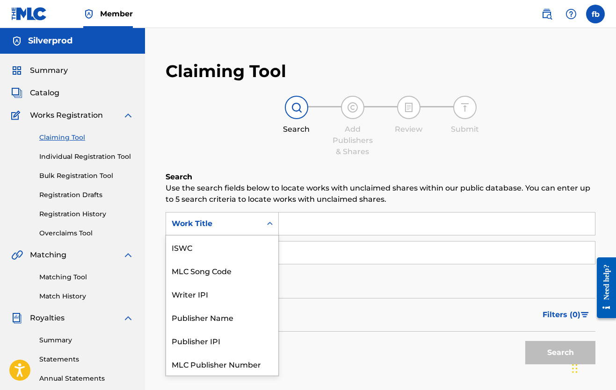
scroll to position [23, 0]
click at [271, 226] on icon "Search Form" at bounding box center [269, 223] width 9 height 9
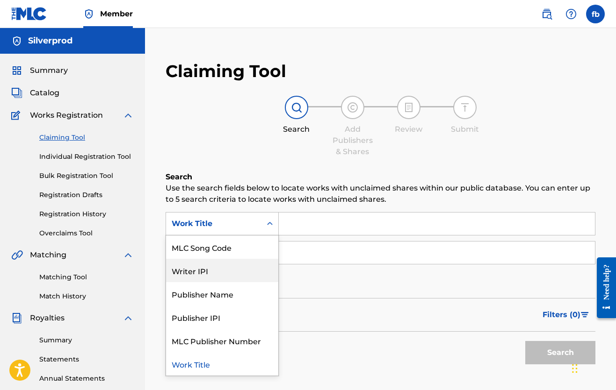
click at [75, 215] on link "Registration History" at bounding box center [86, 214] width 94 height 10
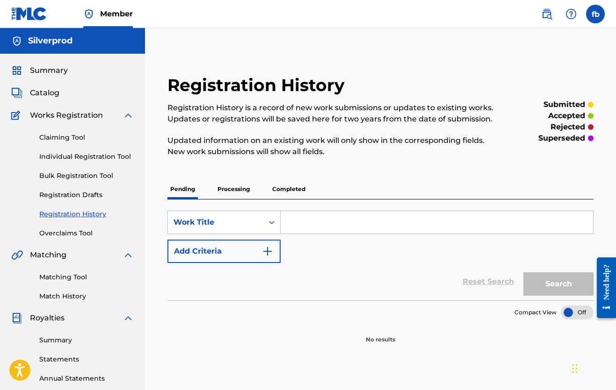
click at [294, 229] on input "Search Form" at bounding box center [436, 222] width 312 height 22
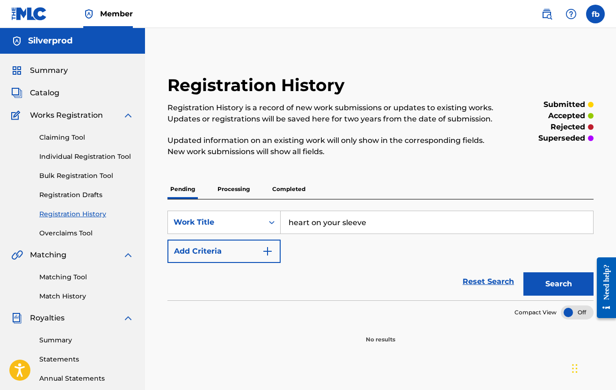
type input "heart on your sleeve"
click at [552, 290] on button "Search" at bounding box center [558, 284] width 70 height 23
click at [270, 253] on img "Search Form" at bounding box center [267, 251] width 11 height 11
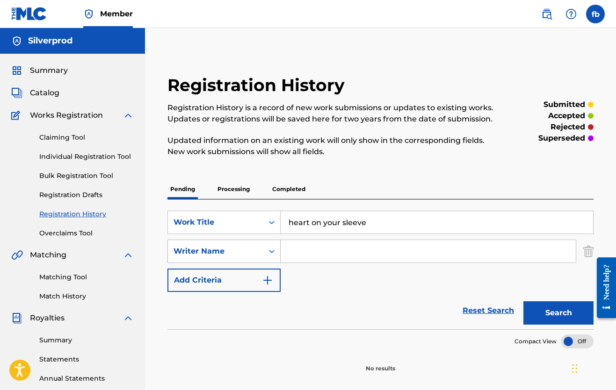
click at [268, 251] on div "Search Form" at bounding box center [271, 251] width 17 height 22
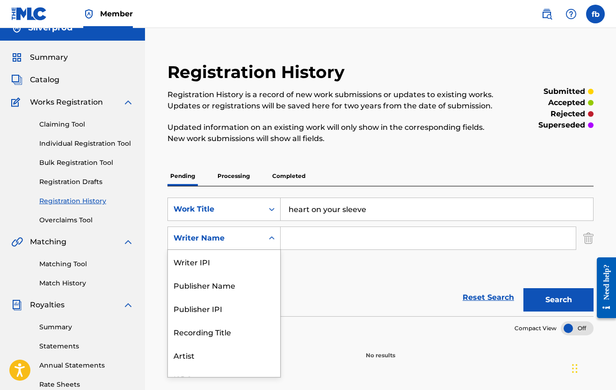
scroll to position [23, 0]
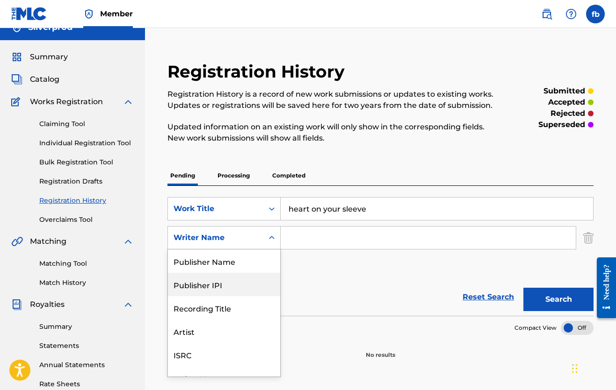
click at [296, 242] on input "Search Form" at bounding box center [427, 238] width 295 height 22
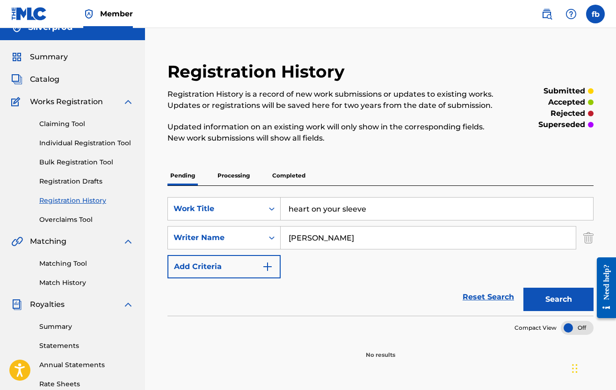
type input "jimmy levy"
click at [544, 298] on button "Search" at bounding box center [558, 299] width 70 height 23
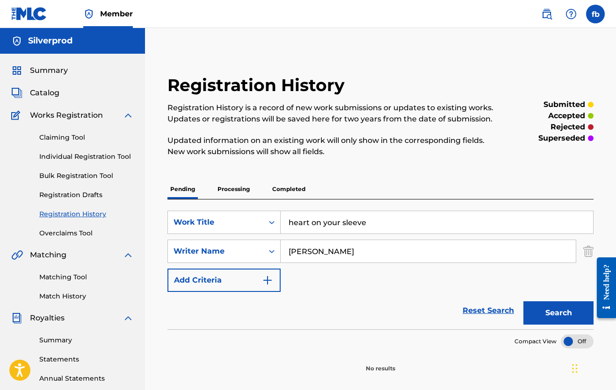
scroll to position [0, 0]
click at [44, 93] on span "Catalog" at bounding box center [44, 92] width 29 height 11
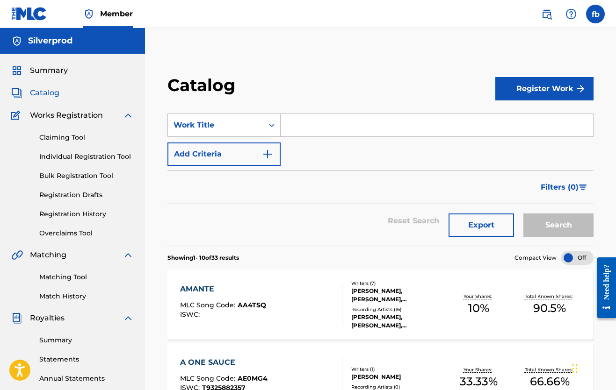
click at [45, 68] on span "Summary" at bounding box center [49, 70] width 38 height 11
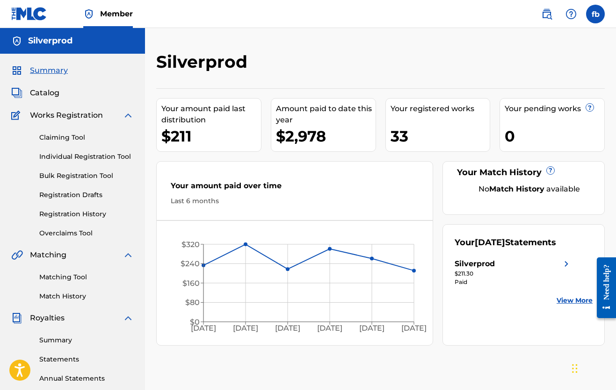
click at [61, 213] on link "Registration History" at bounding box center [86, 214] width 94 height 10
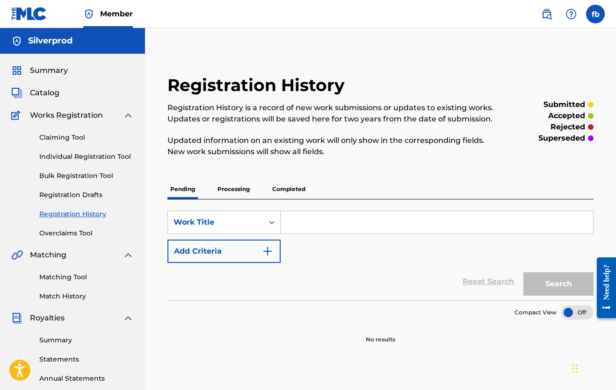
click at [72, 233] on link "Overclaims Tool" at bounding box center [86, 234] width 94 height 10
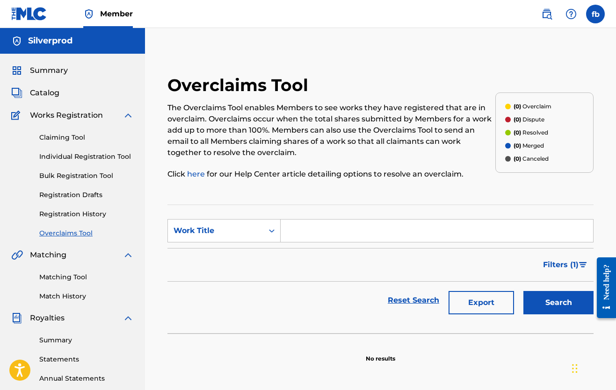
click at [74, 218] on link "Registration History" at bounding box center [86, 214] width 94 height 10
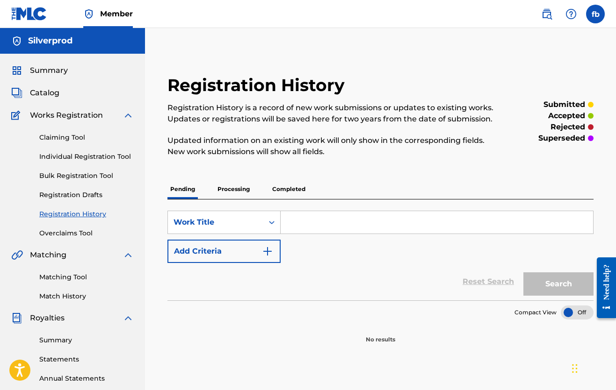
click at [72, 197] on link "Registration Drafts" at bounding box center [86, 195] width 94 height 10
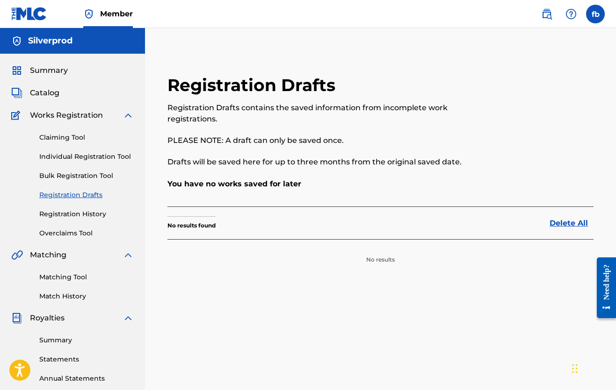
click at [72, 177] on link "Bulk Registration Tool" at bounding box center [86, 176] width 94 height 10
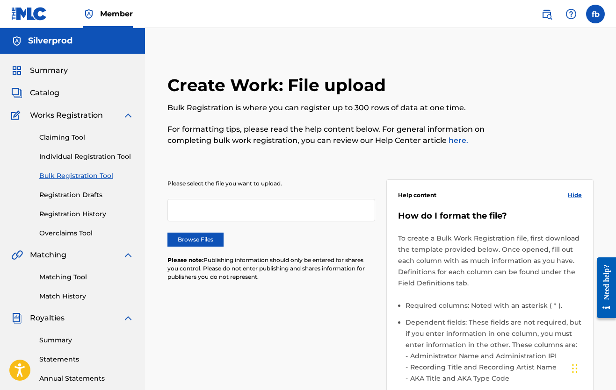
click at [71, 160] on link "Individual Registration Tool" at bounding box center [86, 157] width 94 height 10
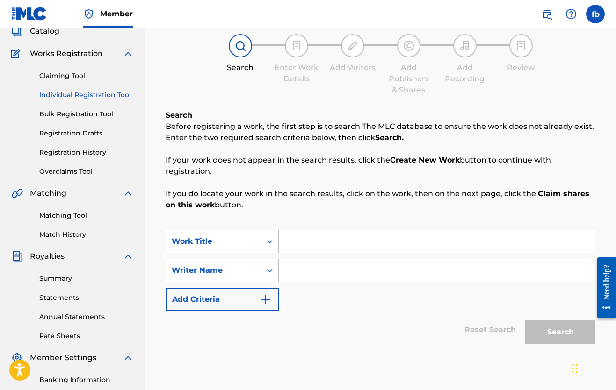
scroll to position [100, 0]
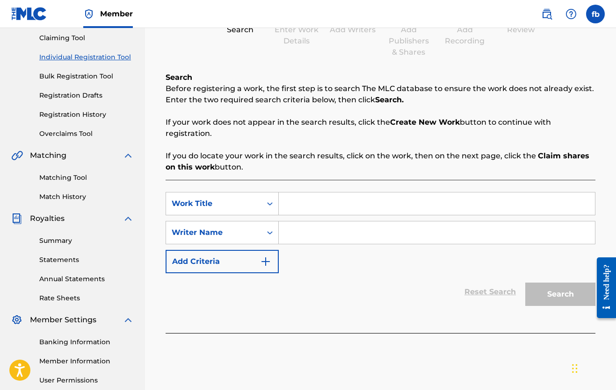
click at [293, 208] on input "Search Form" at bounding box center [437, 204] width 316 height 22
click at [266, 208] on icon "Search Form" at bounding box center [269, 203] width 9 height 9
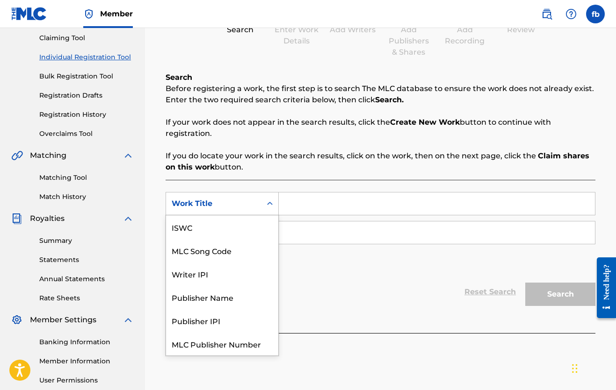
scroll to position [23, 0]
click at [287, 204] on input "Search Form" at bounding box center [437, 204] width 316 height 22
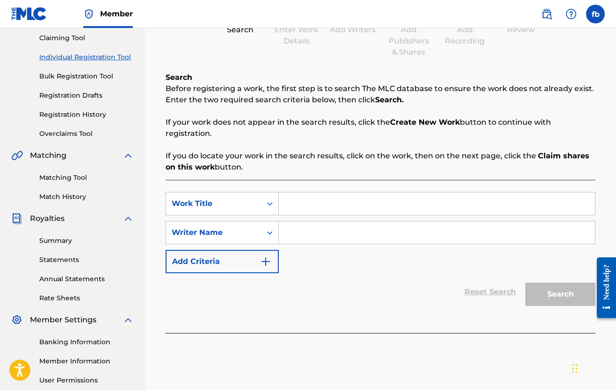
click at [287, 204] on input "Search Form" at bounding box center [437, 204] width 316 height 22
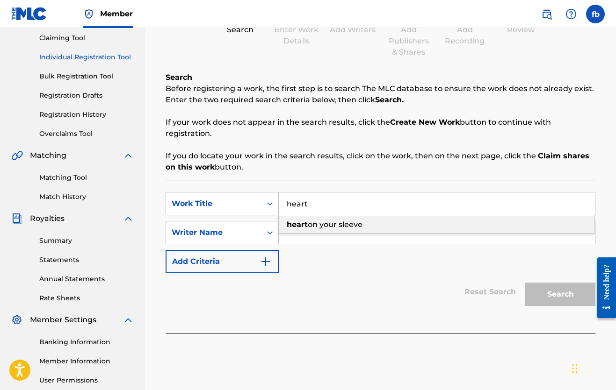
click at [303, 225] on strong "heart" at bounding box center [297, 224] width 21 height 9
type input "heart on your sleeve"
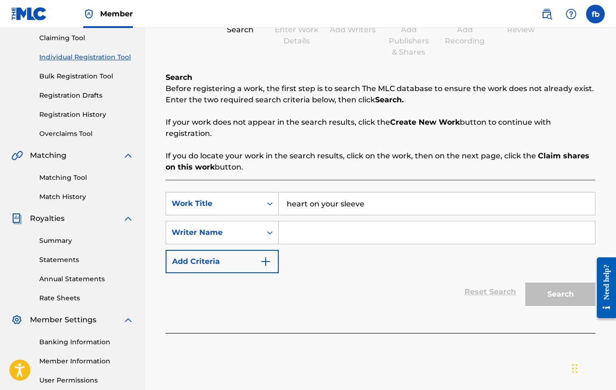
click at [292, 235] on input "Search Form" at bounding box center [437, 233] width 316 height 22
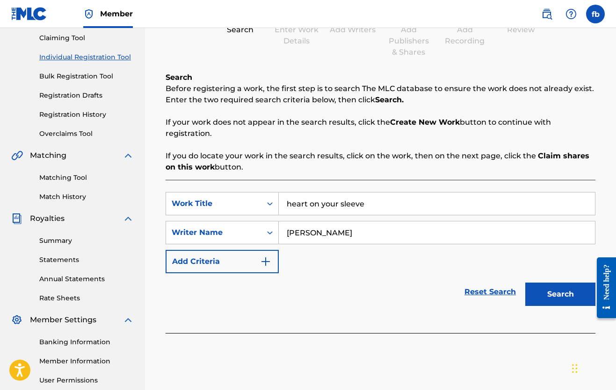
type input "jimmy levy"
click at [551, 289] on button "Search" at bounding box center [560, 294] width 70 height 23
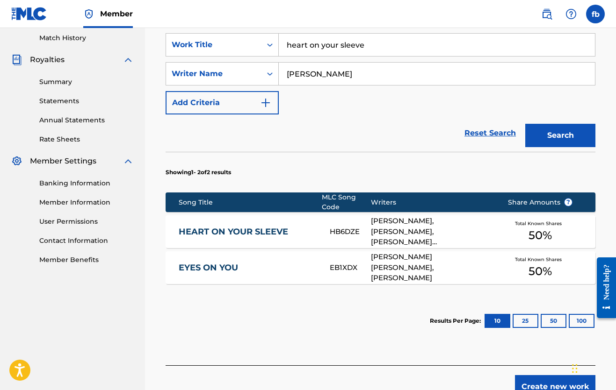
scroll to position [269, 0]
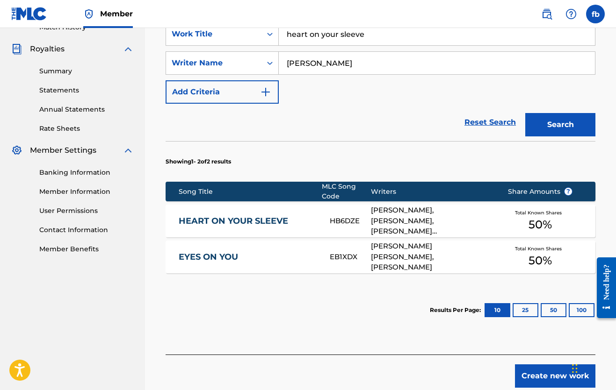
click at [255, 215] on div "HEART ON YOUR SLEEVE HB6DZE NICOLE RECHTSZAID, JIMMY LEVY, JUAN GUERRIERI MARIL…" at bounding box center [380, 221] width 430 height 33
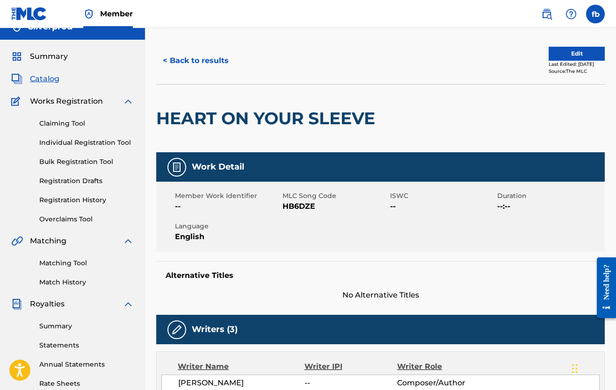
scroll to position [18, 0]
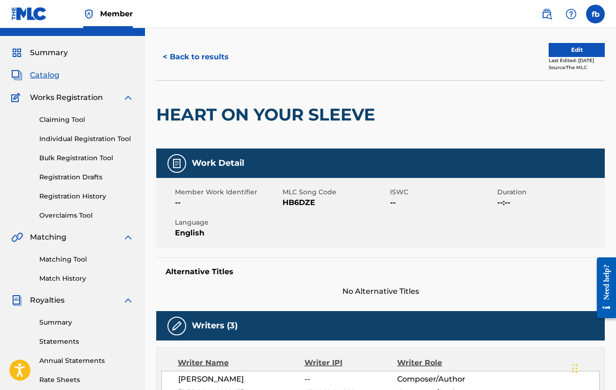
click at [577, 50] on button "Edit" at bounding box center [576, 50] width 56 height 14
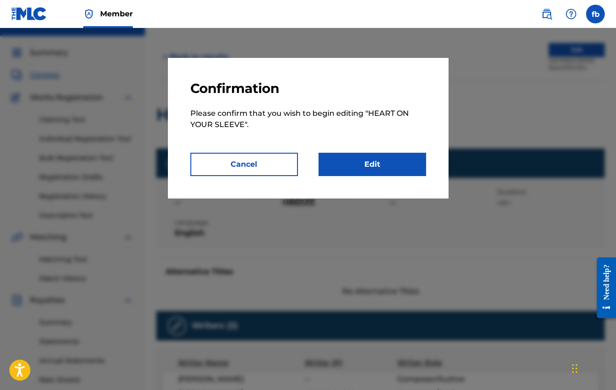
click at [373, 160] on link "Edit" at bounding box center [372, 164] width 108 height 23
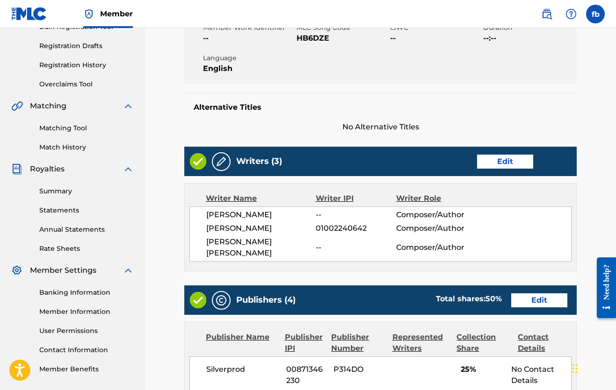
scroll to position [152, 0]
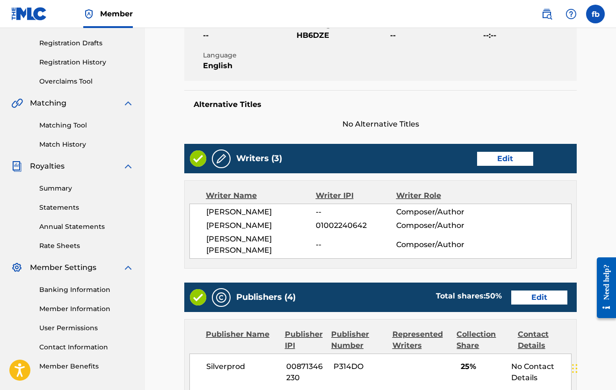
click at [224, 165] on div at bounding box center [221, 159] width 19 height 19
click at [217, 159] on img at bounding box center [220, 158] width 11 height 11
click at [509, 158] on link "Edit" at bounding box center [505, 159] width 56 height 14
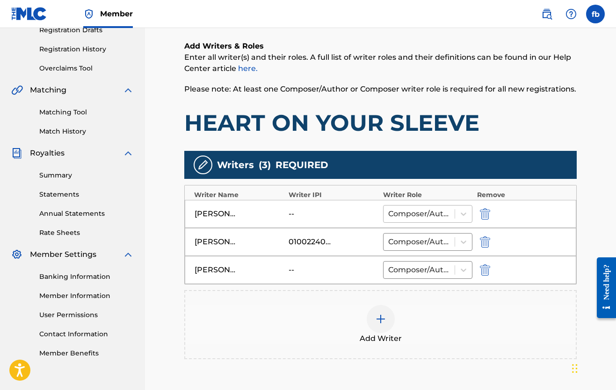
scroll to position [175, 0]
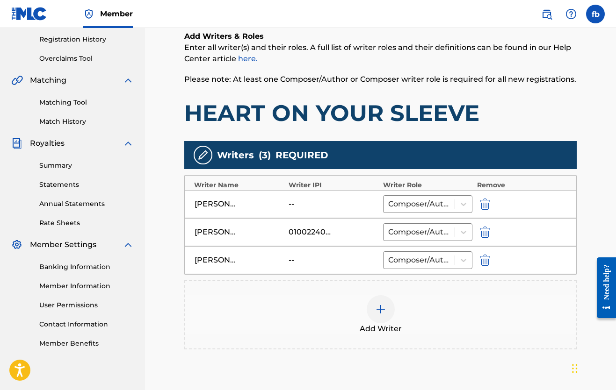
click at [380, 301] on div at bounding box center [380, 309] width 28 height 28
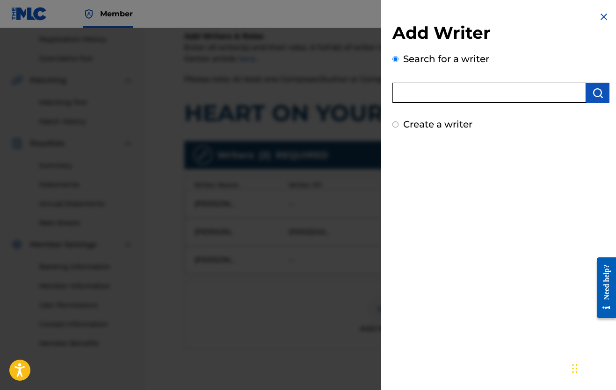
click at [410, 95] on input "text" at bounding box center [489, 93] width 194 height 21
type input "franck bondrille"
click at [596, 95] on img "submit" at bounding box center [597, 92] width 11 height 11
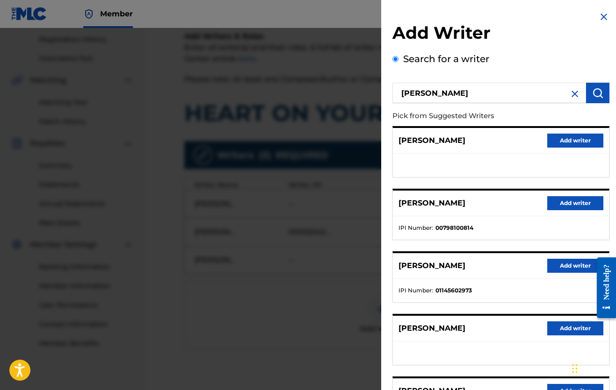
click at [575, 140] on button "Add writer" at bounding box center [575, 141] width 56 height 14
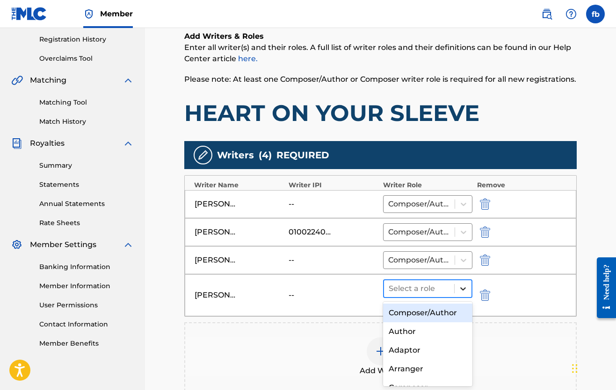
click at [465, 283] on div at bounding box center [462, 288] width 17 height 17
click at [444, 310] on div "Composer/Author" at bounding box center [427, 313] width 89 height 19
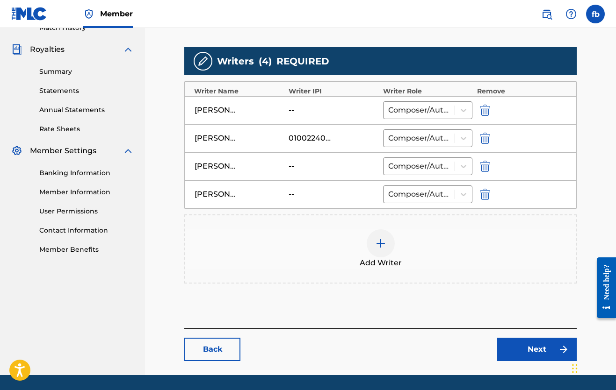
scroll to position [299, 0]
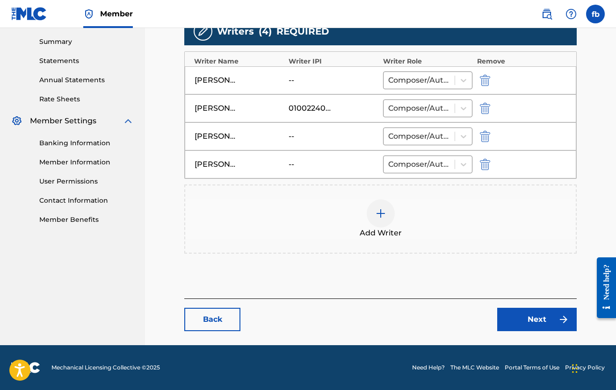
click at [517, 324] on link "Next" at bounding box center [536, 319] width 79 height 23
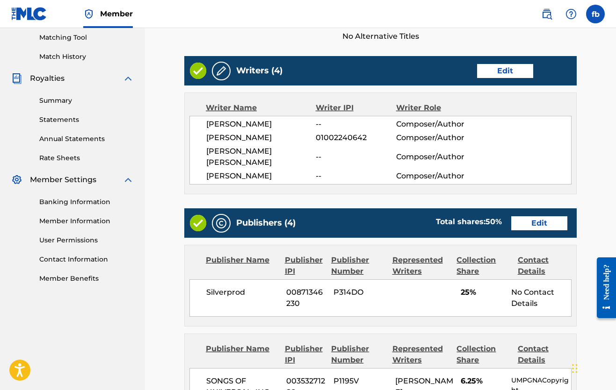
scroll to position [240, 0]
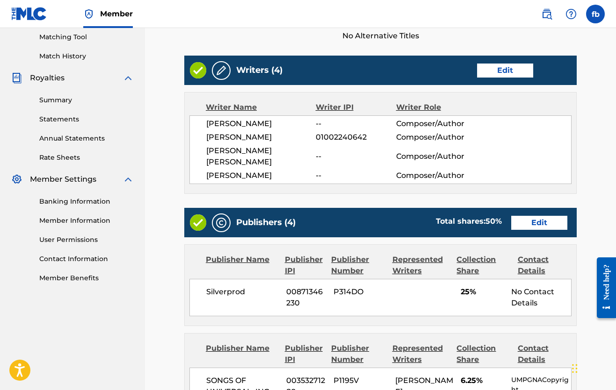
click at [527, 216] on link "Edit" at bounding box center [539, 223] width 56 height 14
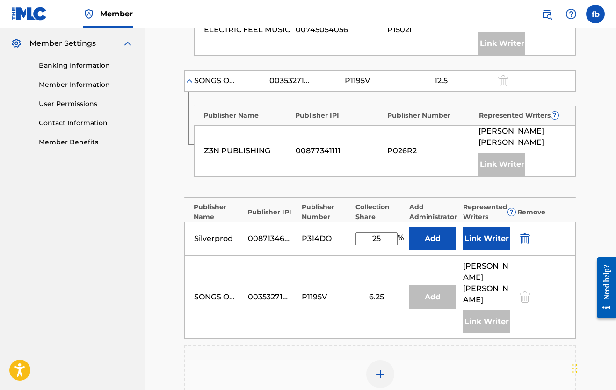
scroll to position [377, 0]
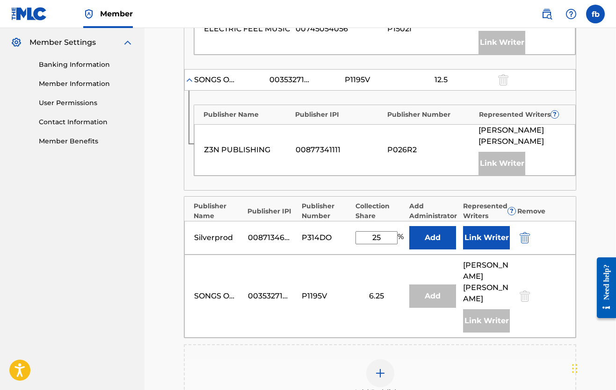
click at [480, 234] on button "Link Writer" at bounding box center [486, 237] width 47 height 23
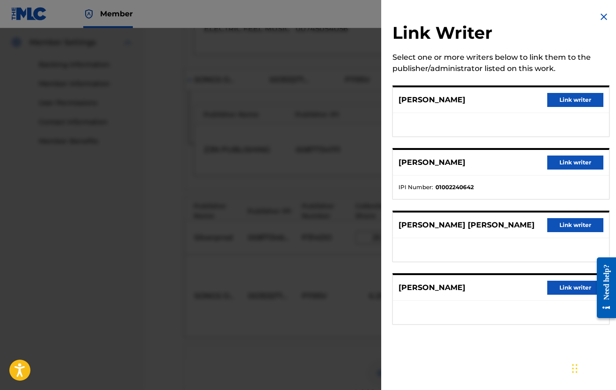
click at [565, 287] on button "Link writer" at bounding box center [575, 288] width 56 height 14
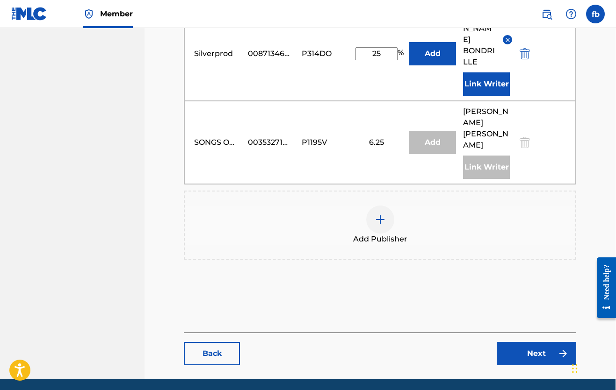
scroll to position [591, 0]
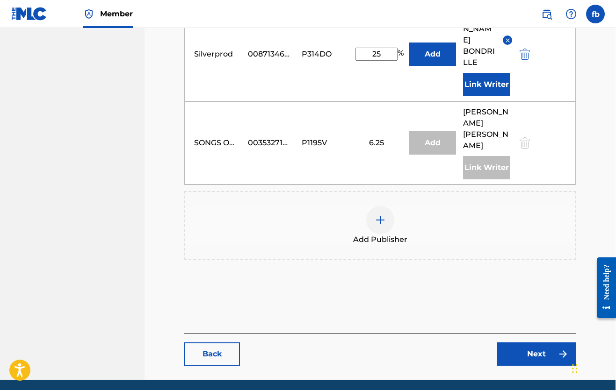
click at [530, 343] on link "Next" at bounding box center [535, 354] width 79 height 23
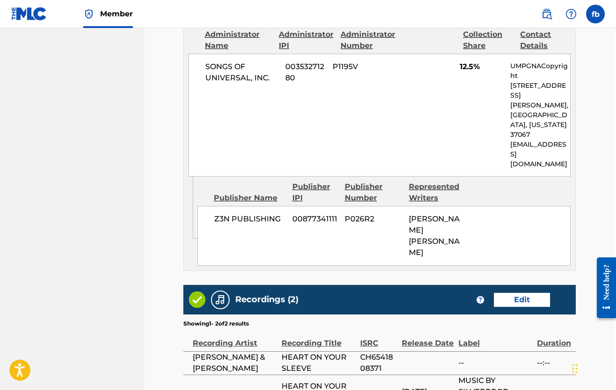
scroll to position [987, 1]
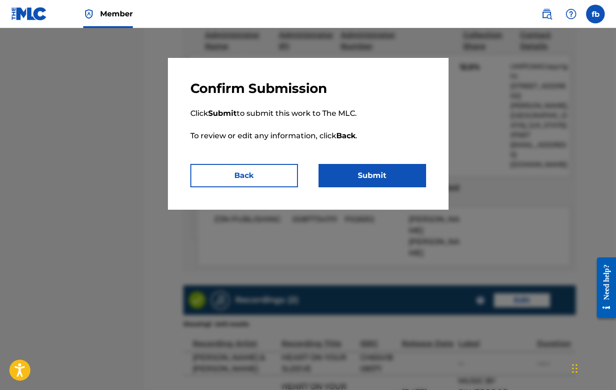
click at [371, 169] on button "Submit" at bounding box center [372, 175] width 108 height 23
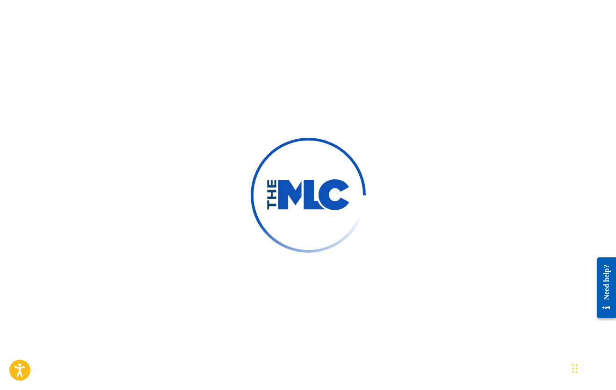
scroll to position [13, 0]
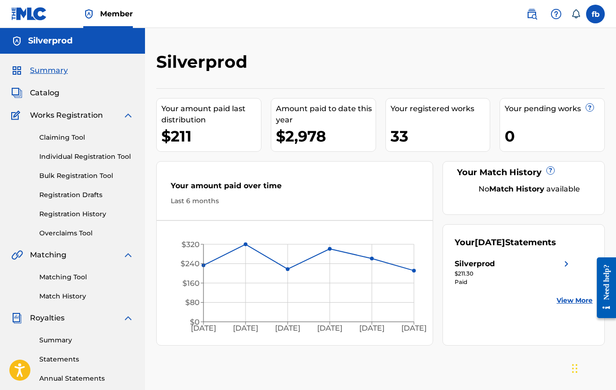
click at [184, 119] on div "Your amount paid last distribution" at bounding box center [211, 114] width 100 height 22
click at [402, 143] on div "33" at bounding box center [440, 136] width 100 height 21
click at [457, 130] on div "33" at bounding box center [440, 136] width 100 height 21
click at [538, 120] on div "Your pending works ? 0" at bounding box center [551, 125] width 105 height 54
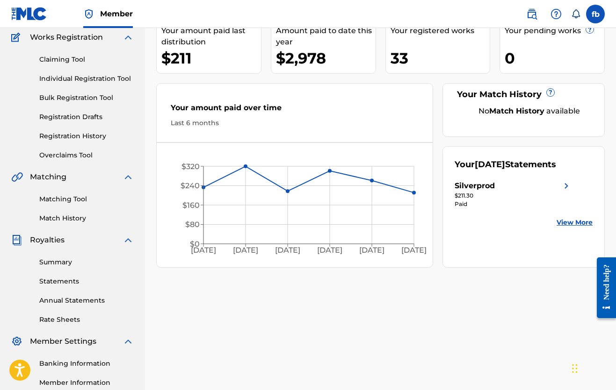
scroll to position [81, 0]
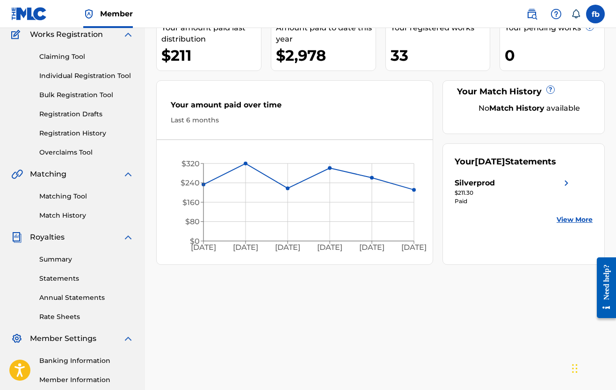
click at [482, 183] on div "Silverprod" at bounding box center [474, 183] width 40 height 11
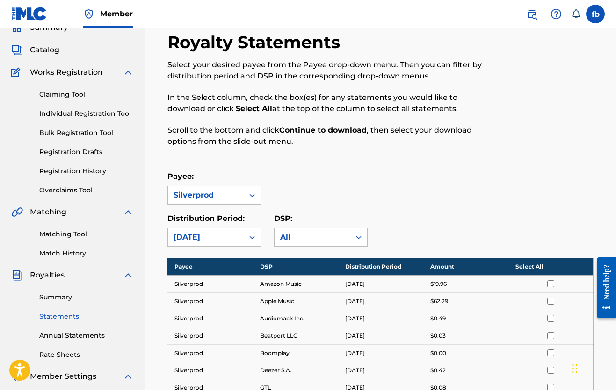
scroll to position [40, 0]
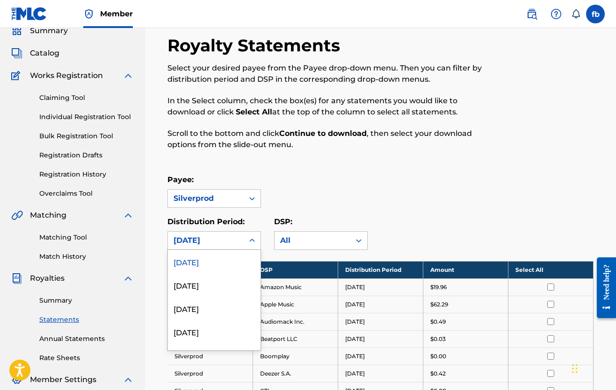
click at [252, 239] on icon at bounding box center [251, 240] width 9 height 9
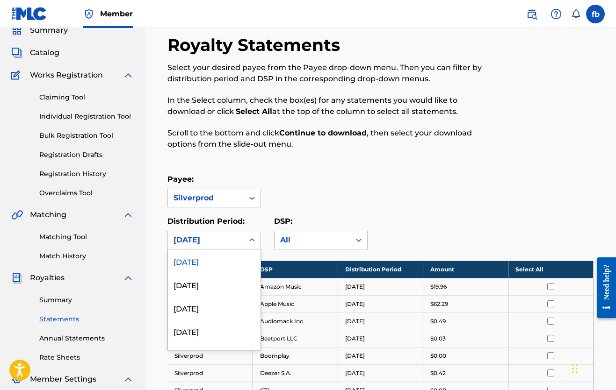
click at [252, 239] on icon at bounding box center [251, 240] width 9 height 9
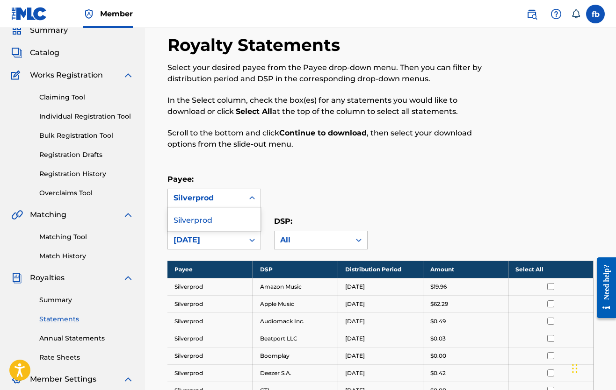
click at [253, 198] on icon at bounding box center [252, 197] width 6 height 3
click at [253, 198] on icon at bounding box center [252, 198] width 6 height 3
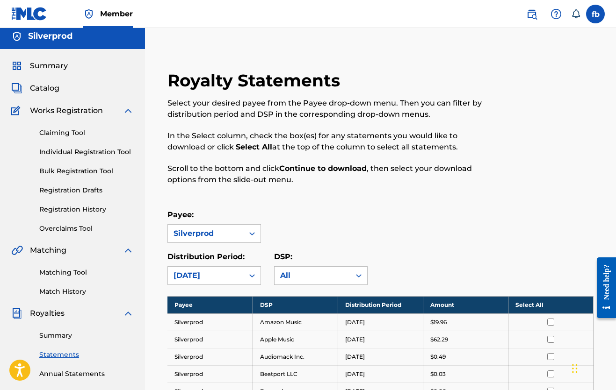
scroll to position [4, 0]
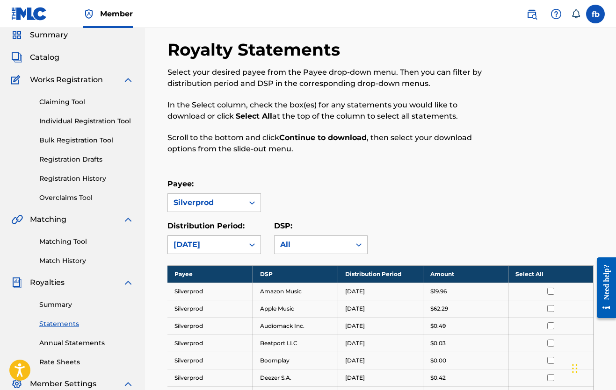
click at [208, 254] on div "[DATE]" at bounding box center [213, 245] width 93 height 19
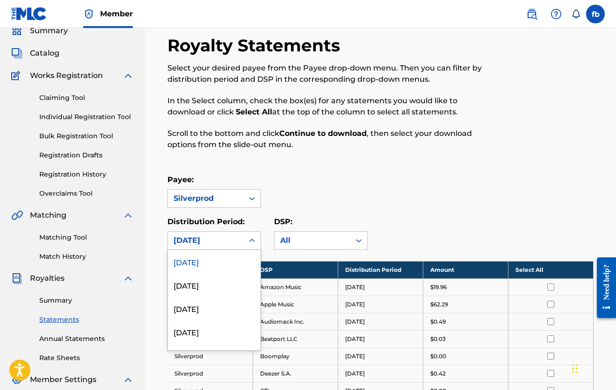
scroll to position [40, 0]
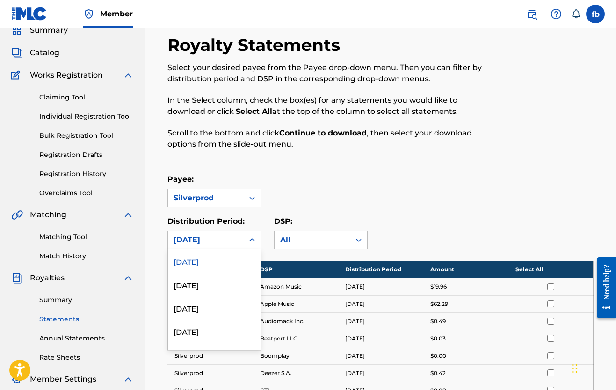
click at [208, 259] on div "[DATE]" at bounding box center [214, 261] width 93 height 23
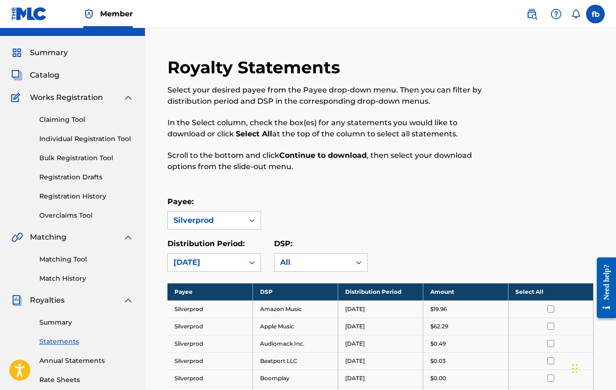
scroll to position [4, 0]
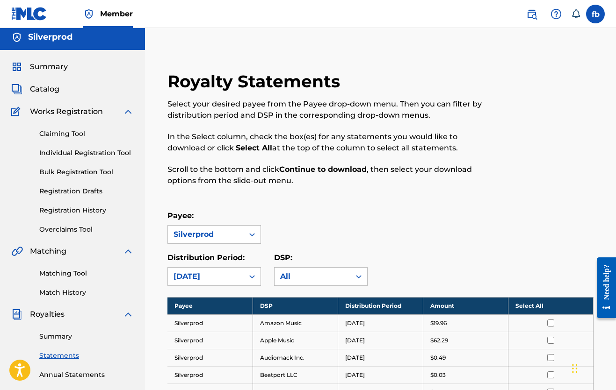
click at [258, 149] on strong "Select All" at bounding box center [254, 147] width 36 height 9
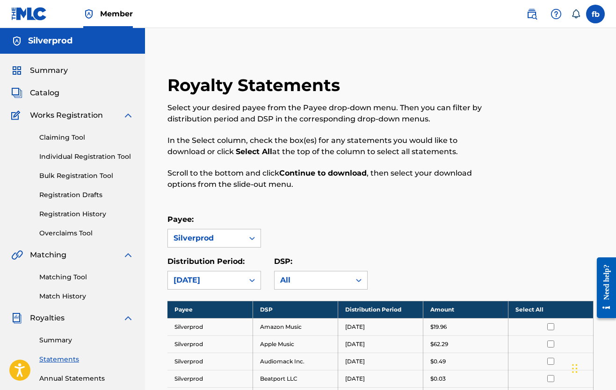
scroll to position [0, 0]
click at [249, 237] on icon at bounding box center [251, 238] width 9 height 9
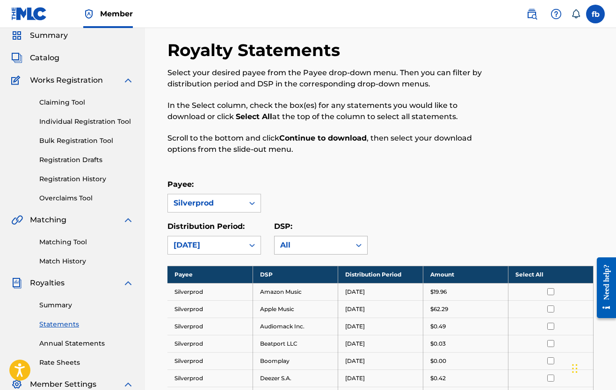
click at [303, 255] on div "All" at bounding box center [320, 245] width 93 height 19
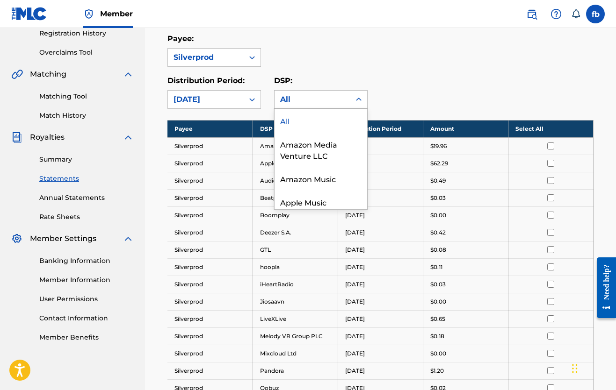
scroll to position [182, 0]
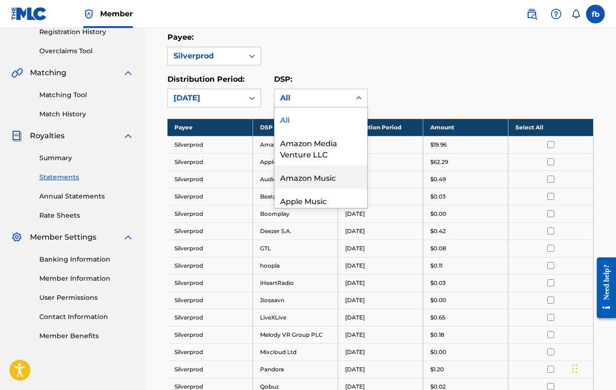
click at [387, 78] on div "Distribution Period: [DATE] DSP: Amazon Music, 3 of 27. 27 results available. U…" at bounding box center [380, 91] width 426 height 34
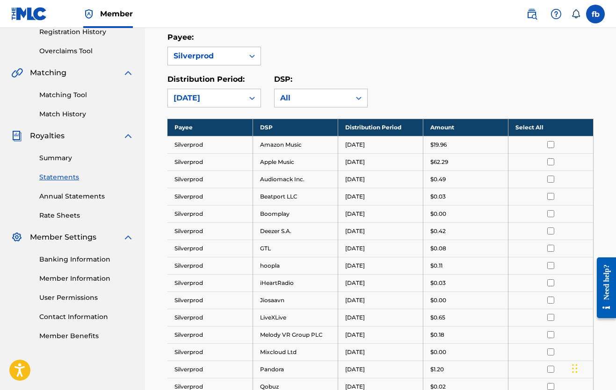
click at [194, 147] on td "Silverprod" at bounding box center [209, 144] width 85 height 17
click at [62, 157] on link "Summary" at bounding box center [86, 158] width 94 height 10
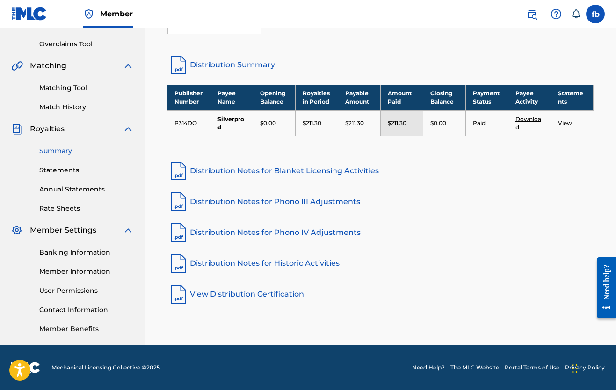
scroll to position [189, 0]
click at [261, 292] on link "View Distribution Certification" at bounding box center [380, 294] width 426 height 22
click at [209, 173] on link "Distribution Notes for Blanket Licensing Activities" at bounding box center [380, 171] width 426 height 22
click at [210, 171] on link "Distribution Notes for Blanket Licensing Activities" at bounding box center [380, 171] width 426 height 22
click at [57, 168] on link "Statements" at bounding box center [86, 170] width 94 height 10
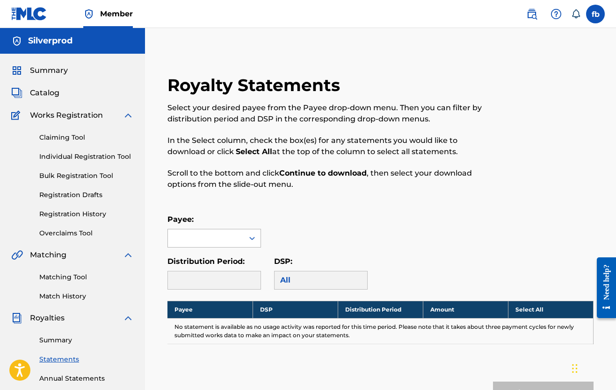
click at [249, 232] on div at bounding box center [252, 238] width 17 height 17
click at [73, 210] on link "Registration History" at bounding box center [86, 214] width 94 height 10
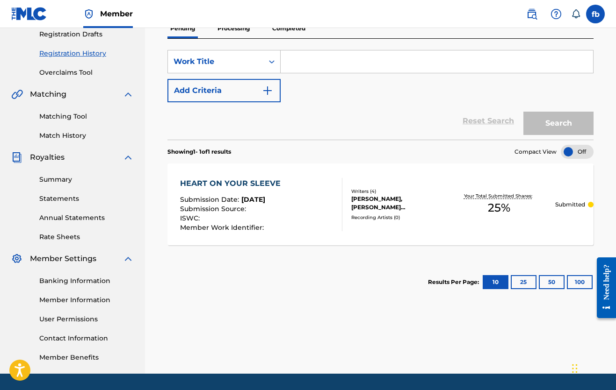
scroll to position [162, 0]
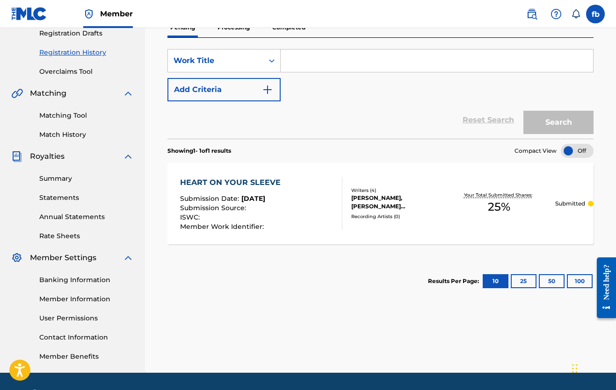
click at [56, 213] on link "Annual Statements" at bounding box center [86, 217] width 94 height 10
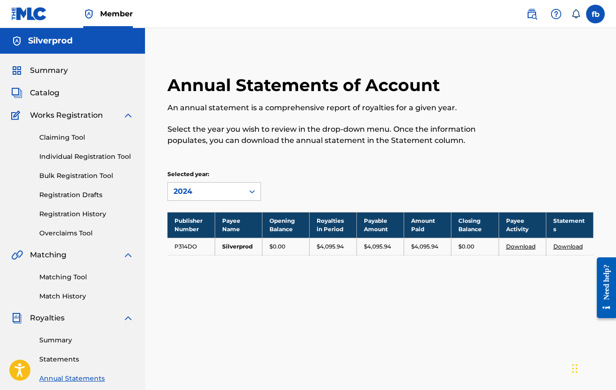
click at [525, 245] on link "Download" at bounding box center [520, 246] width 29 height 7
